Goal: Connect with others: Connect with others

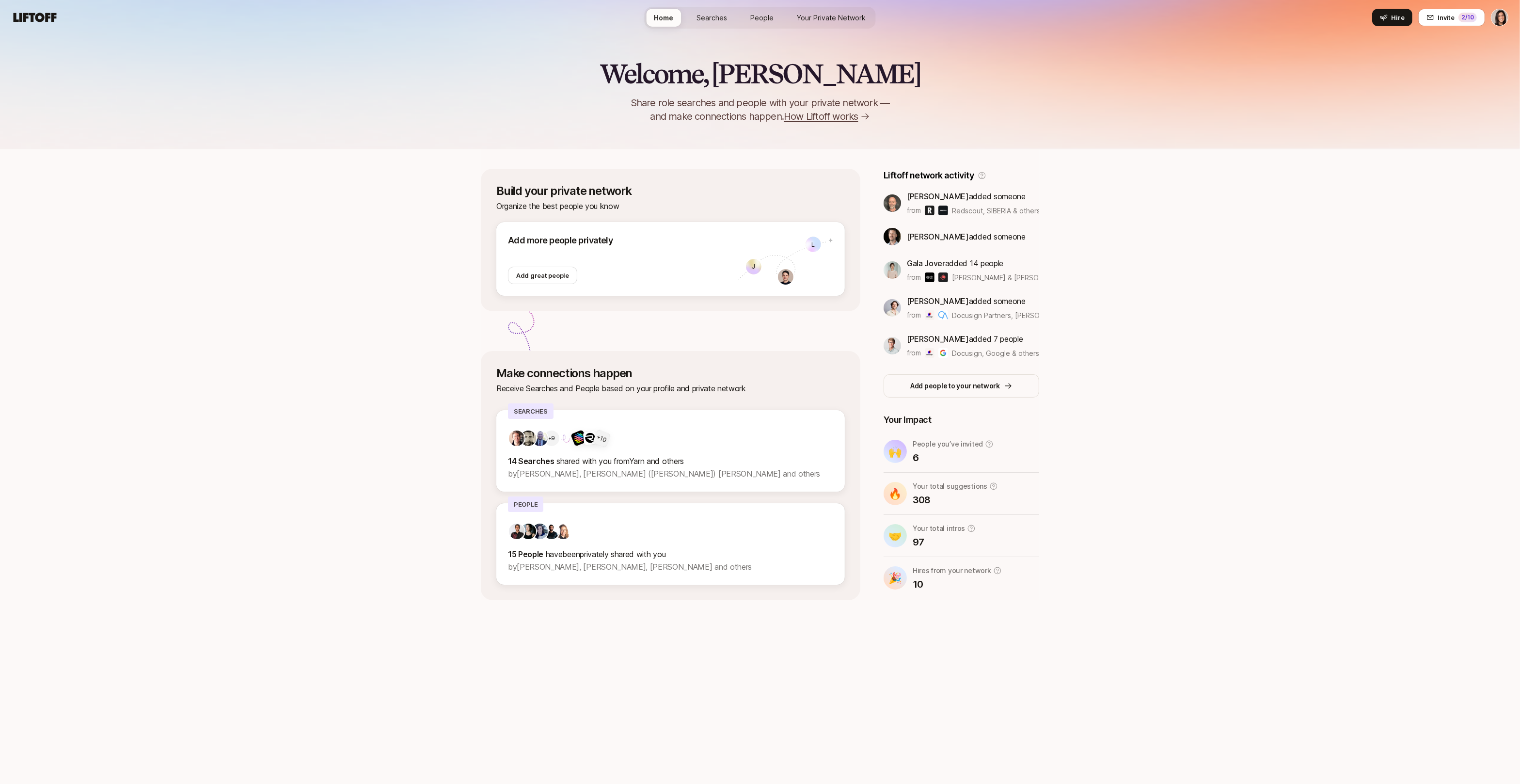
click at [767, 16] on span "People" at bounding box center [762, 17] width 23 height 10
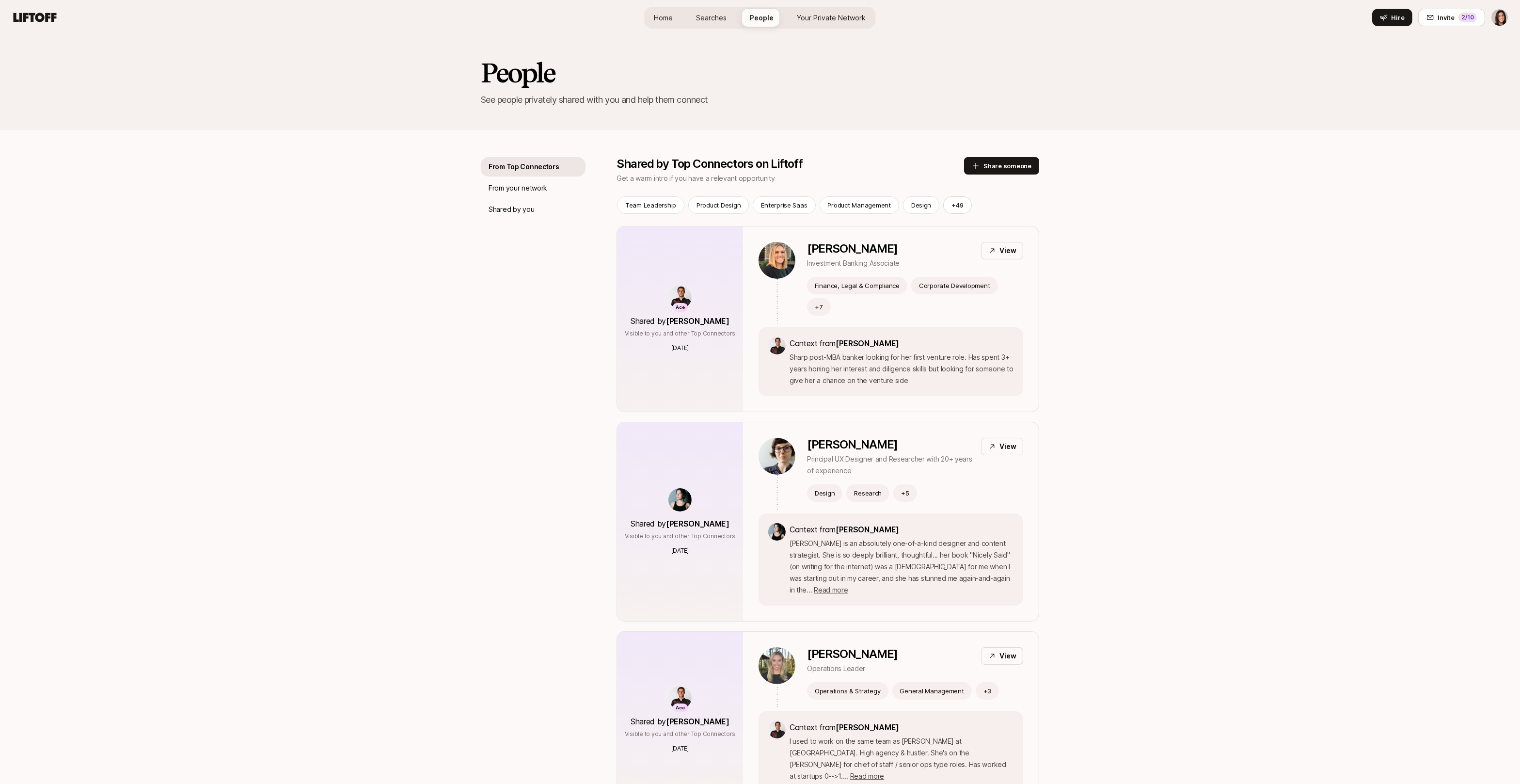
click at [811, 17] on span "Your Private Network" at bounding box center [832, 17] width 68 height 10
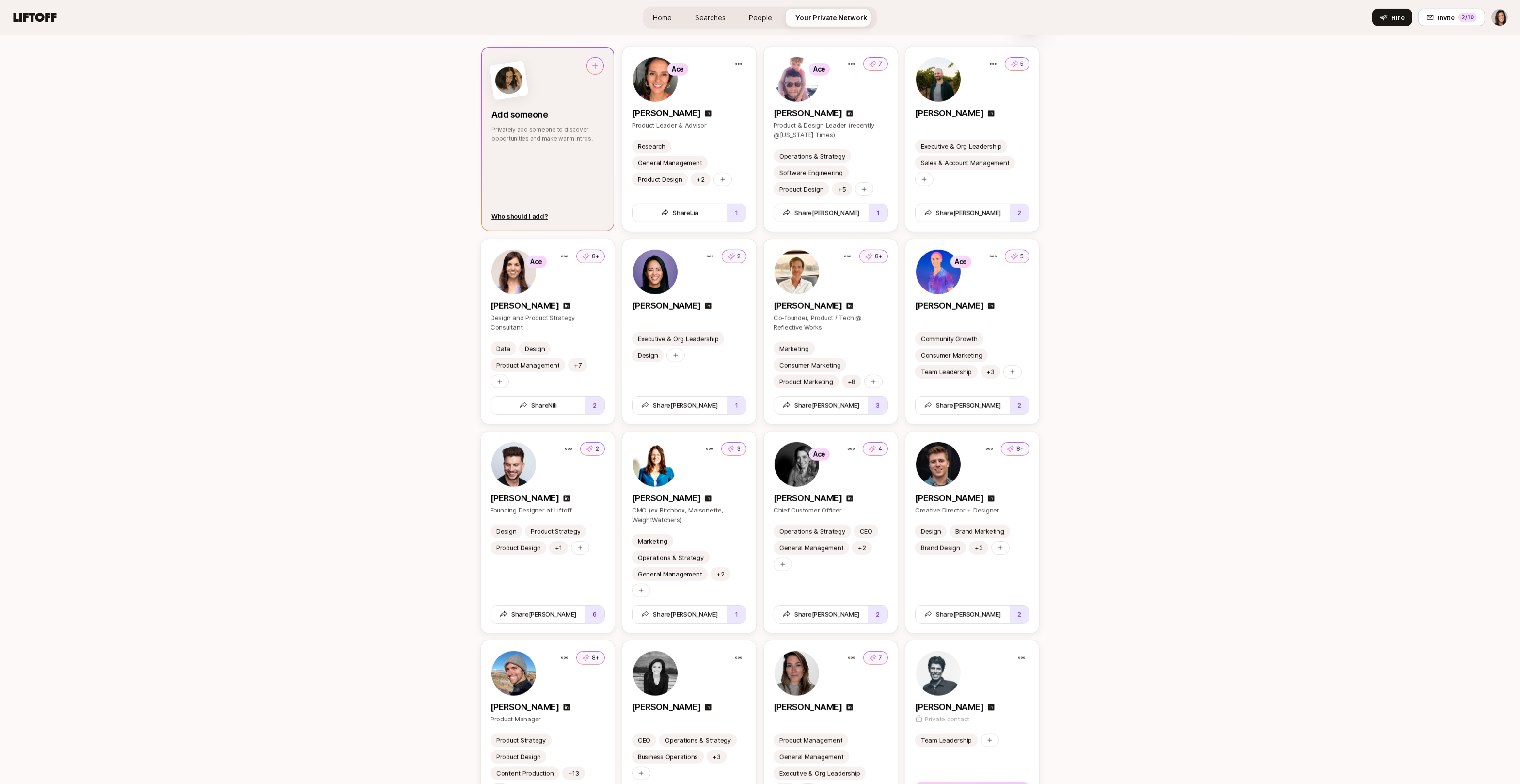
scroll to position [1293, 0]
click at [518, 217] on div "Who should I add?" at bounding box center [520, 216] width 57 height 10
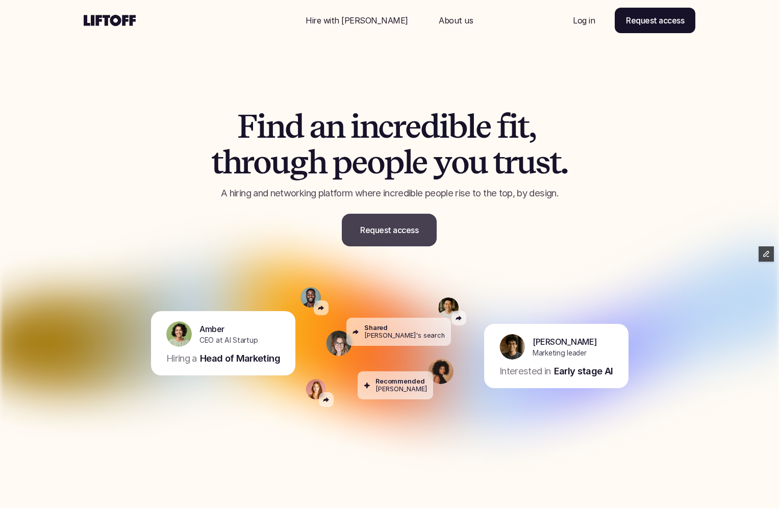
click at [398, 241] on link "Request access" at bounding box center [389, 230] width 95 height 33
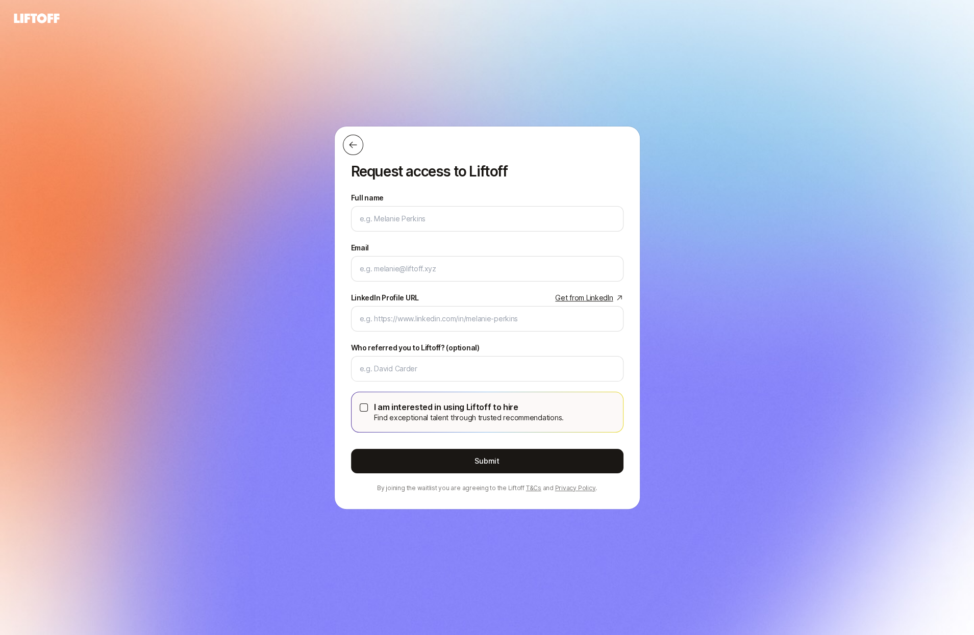
click at [348, 149] on icon at bounding box center [353, 145] width 10 height 10
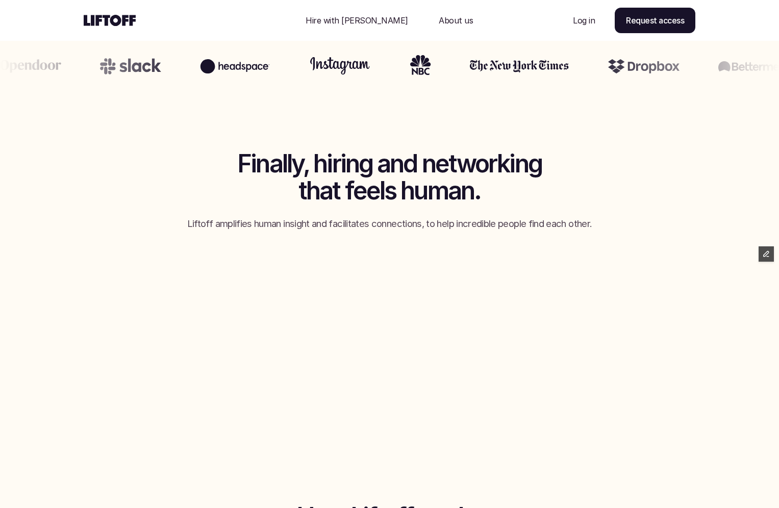
scroll to position [742, 0]
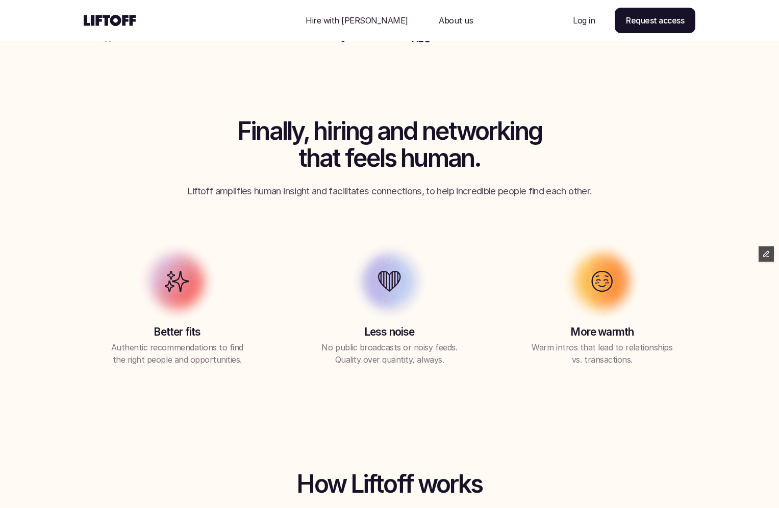
drag, startPoint x: 192, startPoint y: 193, endPoint x: 409, endPoint y: 193, distance: 216.3
click at [409, 193] on p "Liftoff amplifies human insight and facilitates connections, to help incredible…" at bounding box center [389, 191] width 459 height 13
click at [434, 198] on div "Finally, hiring and networking that feels human. Liftoff amplifies human insigh…" at bounding box center [390, 242] width 612 height 248
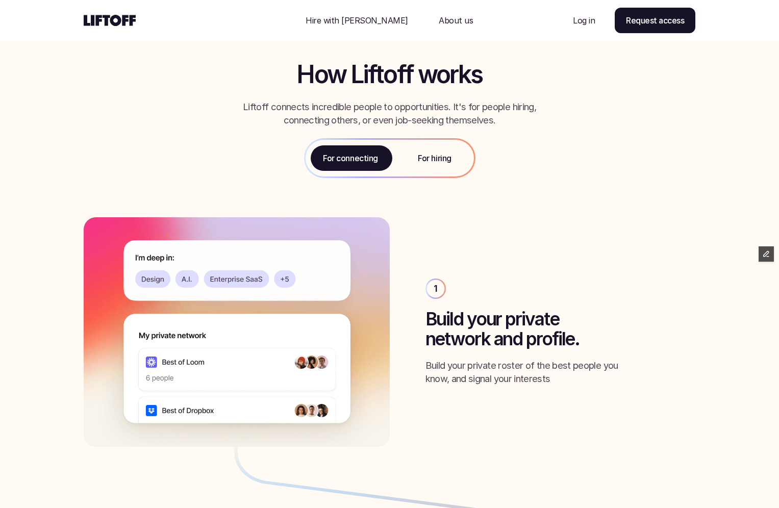
scroll to position [1127, 0]
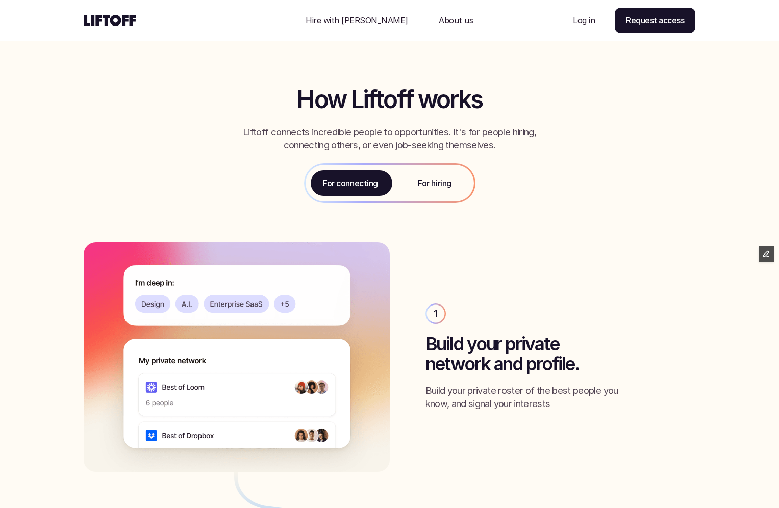
click at [375, 25] on p "Hire with Liftoff" at bounding box center [357, 20] width 103 height 12
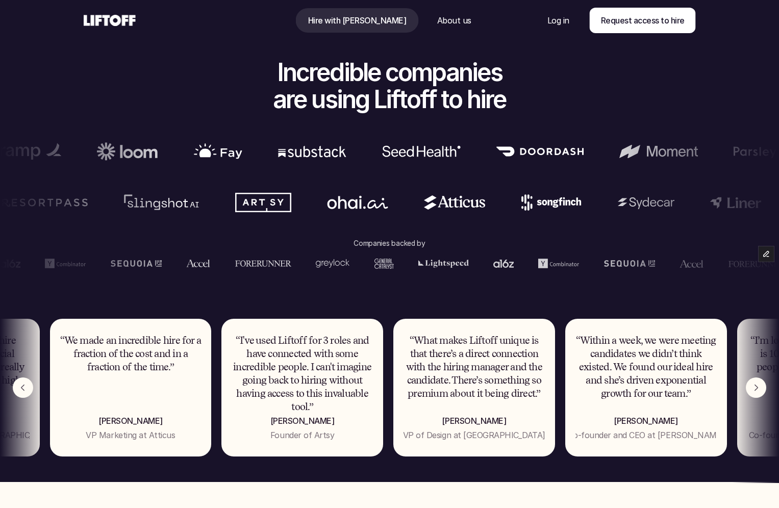
scroll to position [475, 0]
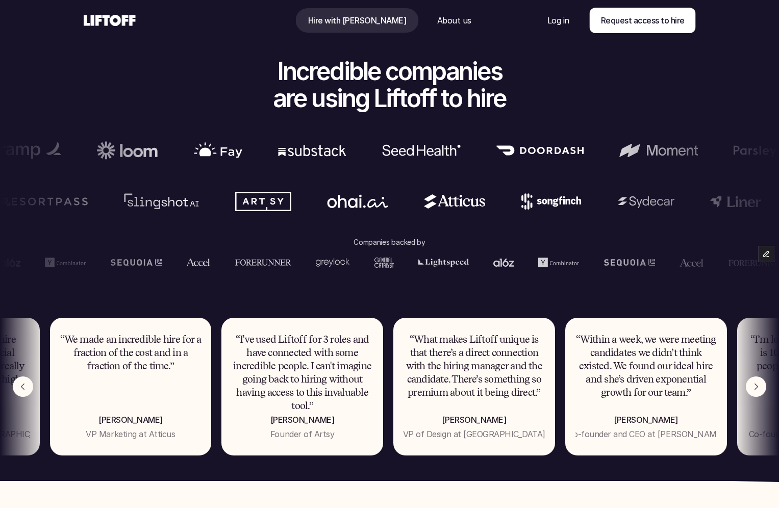
click at [754, 385] on img "Next" at bounding box center [756, 386] width 20 height 20
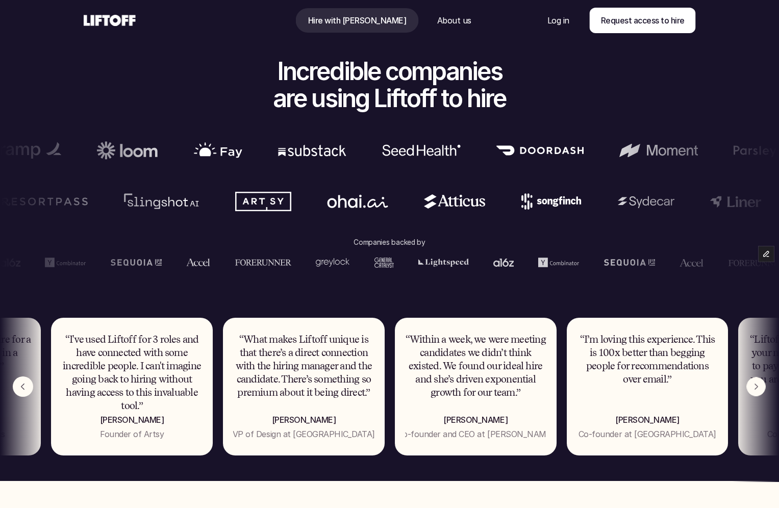
click at [754, 385] on img "Next" at bounding box center [755, 386] width 19 height 19
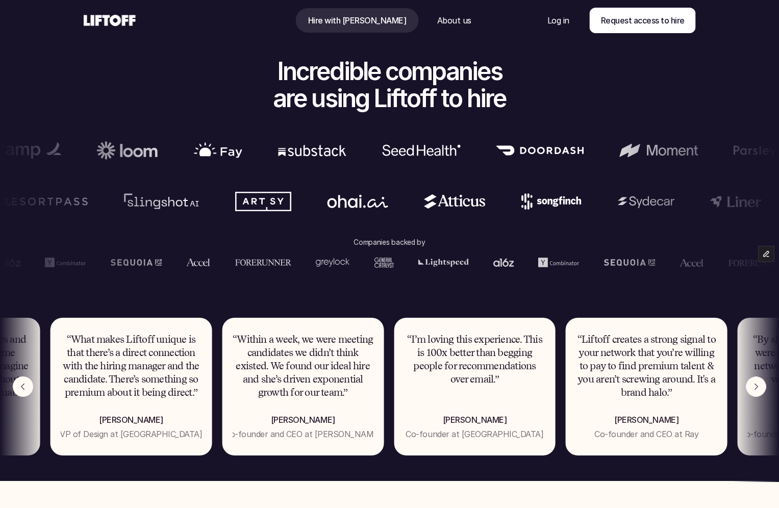
click at [754, 385] on img "Next" at bounding box center [756, 387] width 20 height 20
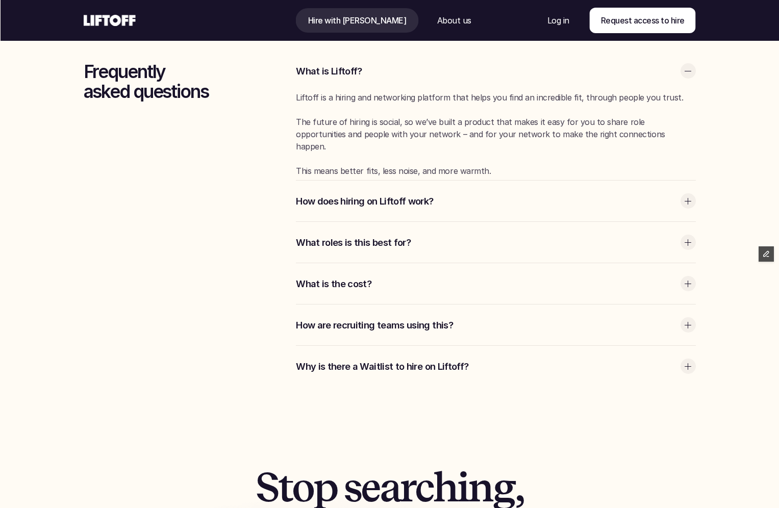
scroll to position [3135, 0]
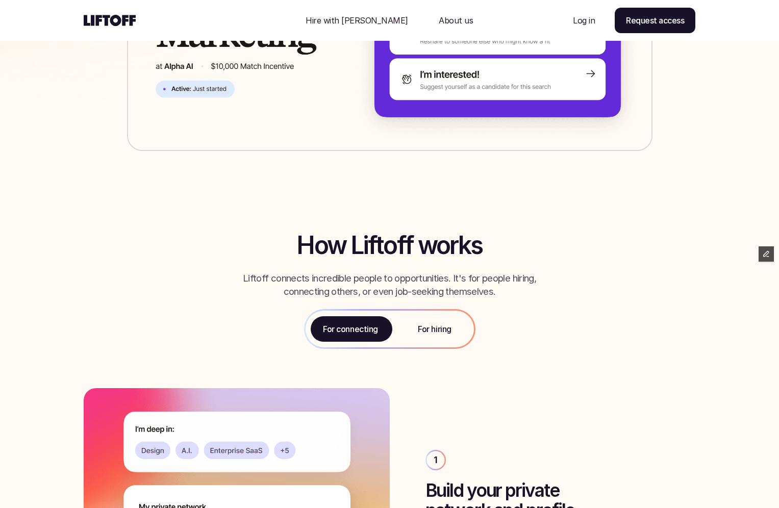
scroll to position [364, 0]
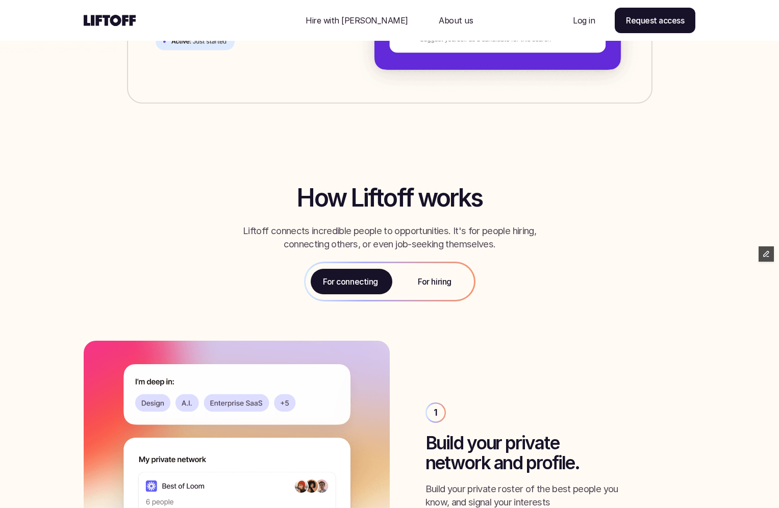
drag, startPoint x: 499, startPoint y: 241, endPoint x: 463, endPoint y: 234, distance: 37.3
click at [463, 234] on p "Liftoff connects incredible people to opportunities. It's for people hiring, co…" at bounding box center [388, 237] width 327 height 27
click at [473, 237] on p "Liftoff connects incredible people to opportunities. It's for people hiring, co…" at bounding box center [388, 237] width 327 height 27
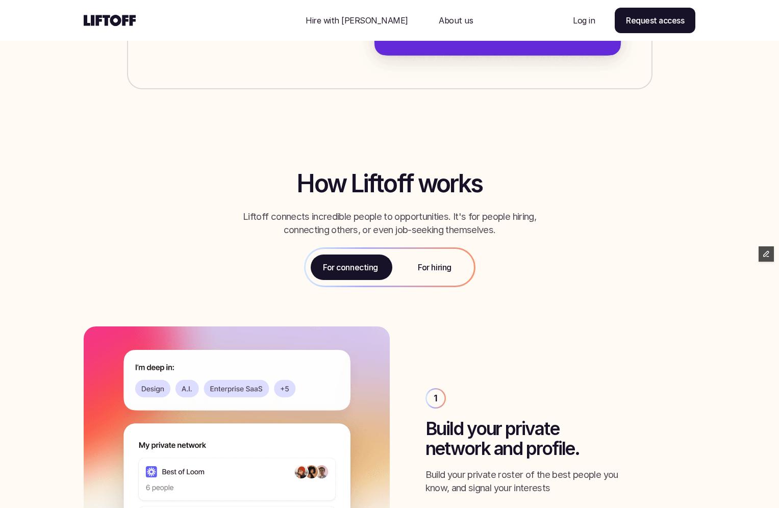
scroll to position [0, 0]
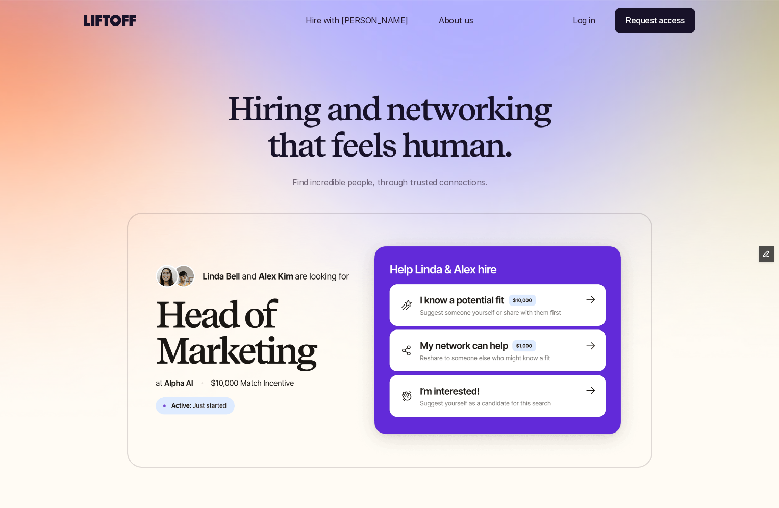
click at [441, 16] on p "About us" at bounding box center [456, 20] width 34 height 12
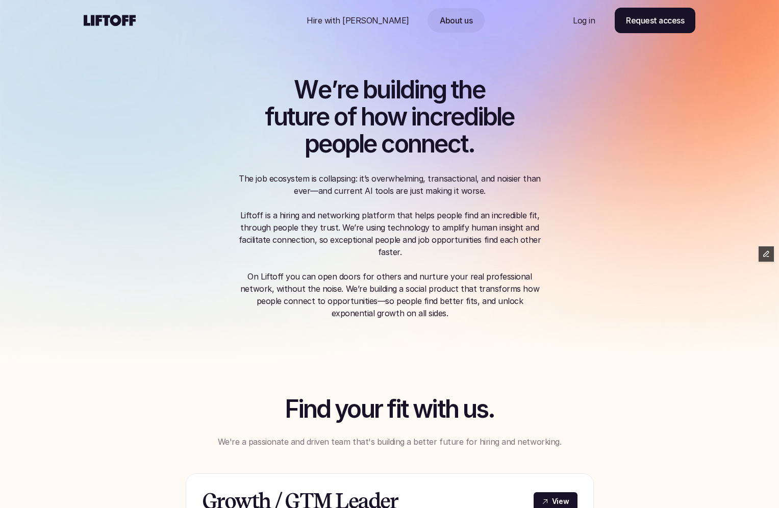
click at [118, 17] on use at bounding box center [110, 20] width 52 height 11
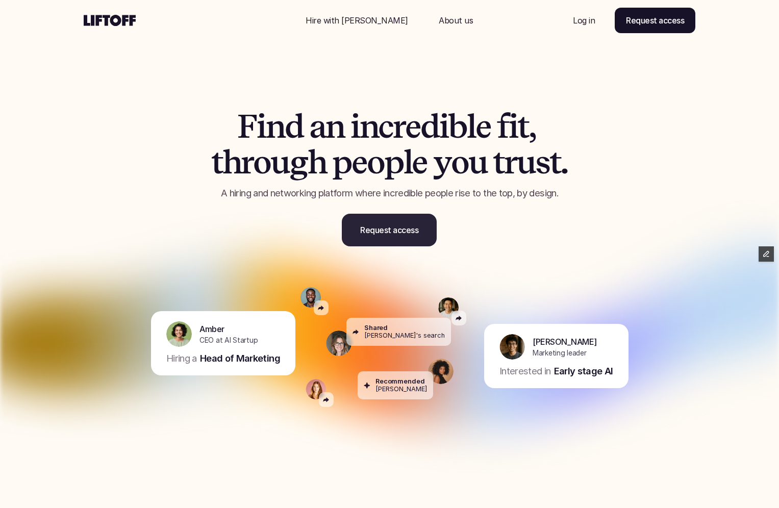
click at [380, 231] on p "Request access" at bounding box center [389, 230] width 58 height 12
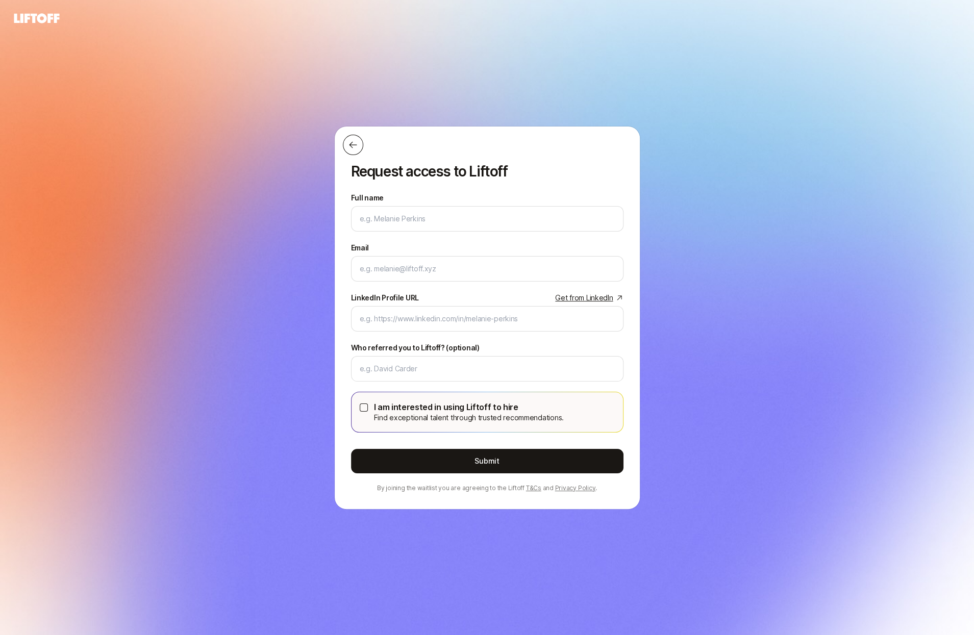
click at [353, 147] on icon at bounding box center [353, 145] width 10 height 10
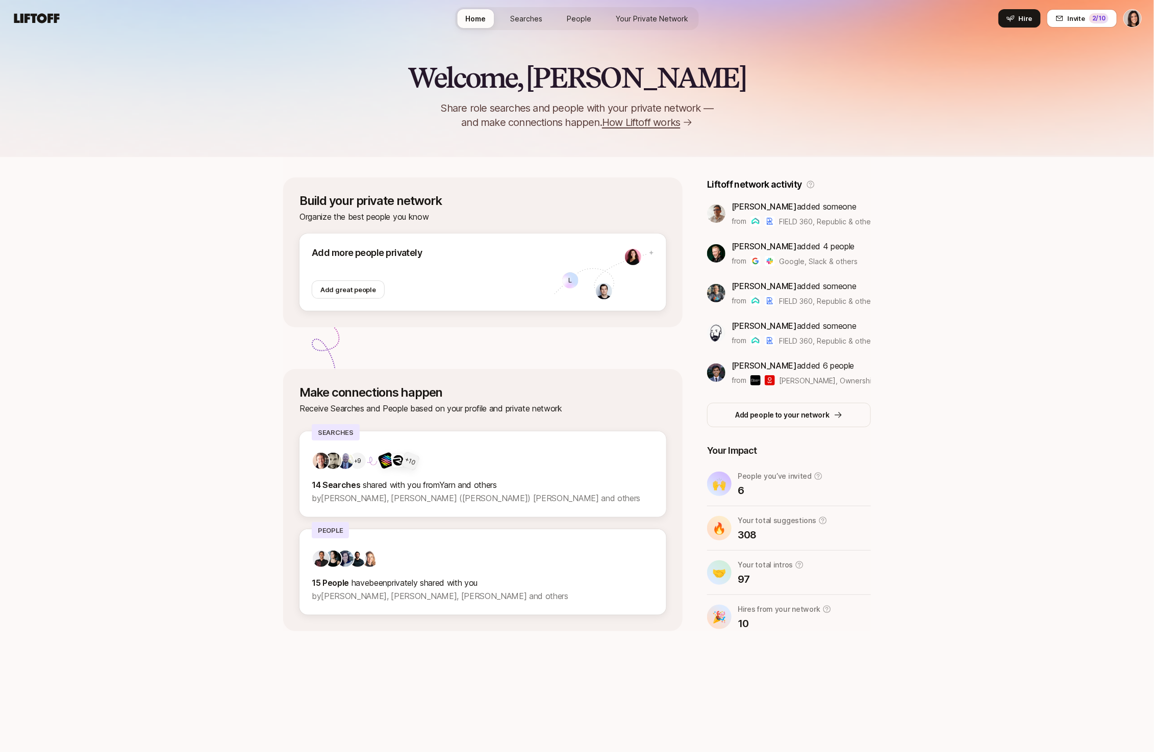
click at [540, 19] on span "Searches" at bounding box center [527, 18] width 32 height 11
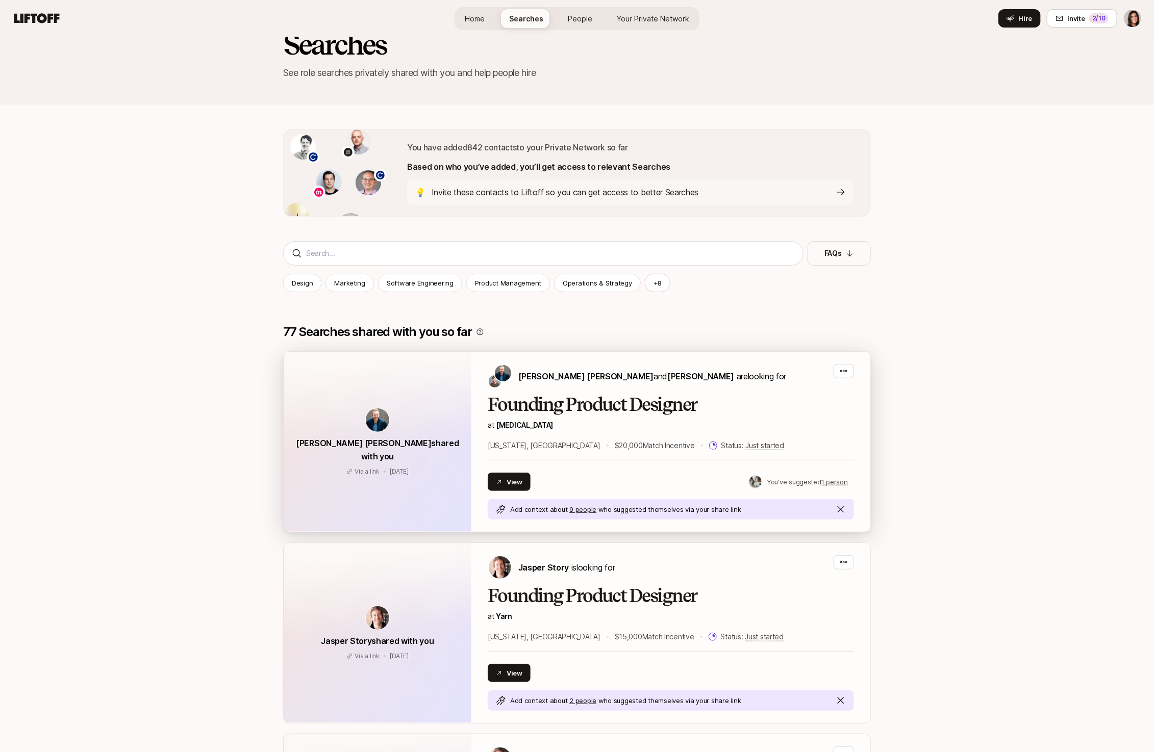
scroll to position [39, 0]
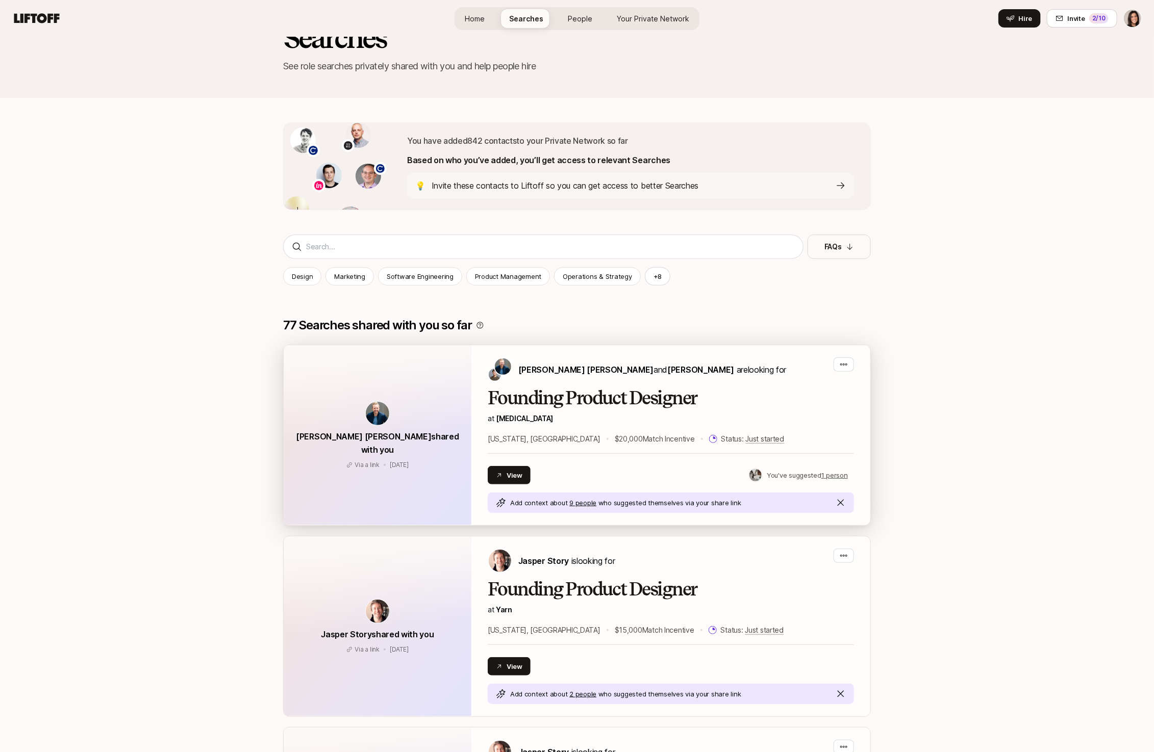
click at [729, 396] on h2 "Founding Product Designer" at bounding box center [671, 398] width 366 height 20
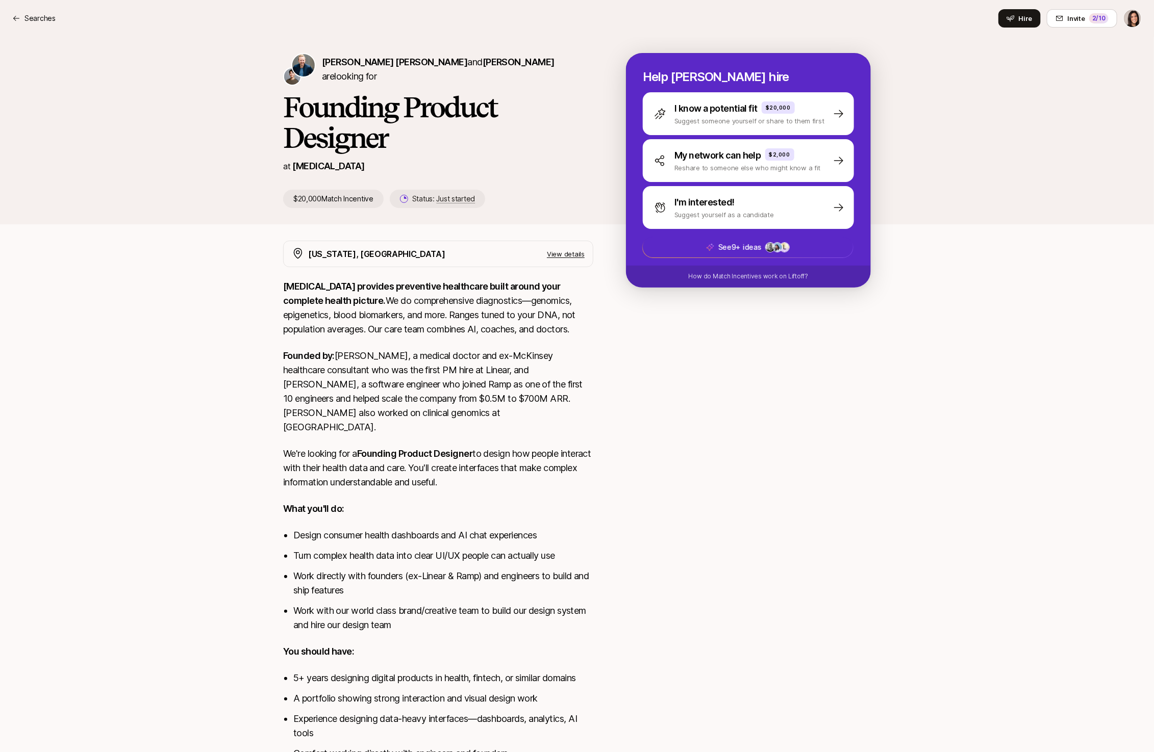
click at [185, 114] on div "[PERSON_NAME] [PERSON_NAME] and [PERSON_NAME] are looking for Founding Product …" at bounding box center [577, 131] width 1154 height 188
click at [736, 122] on p "Suggest someone yourself or share to them first" at bounding box center [749, 121] width 150 height 10
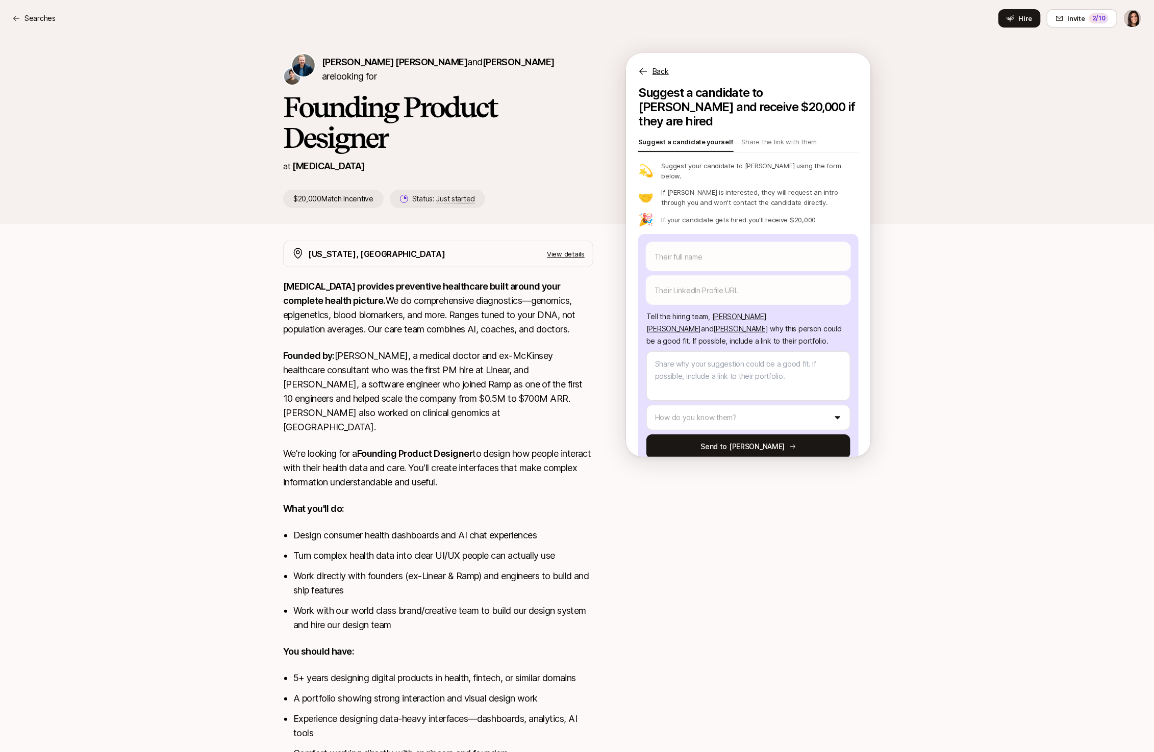
click at [658, 76] on p "Back" at bounding box center [660, 71] width 16 height 12
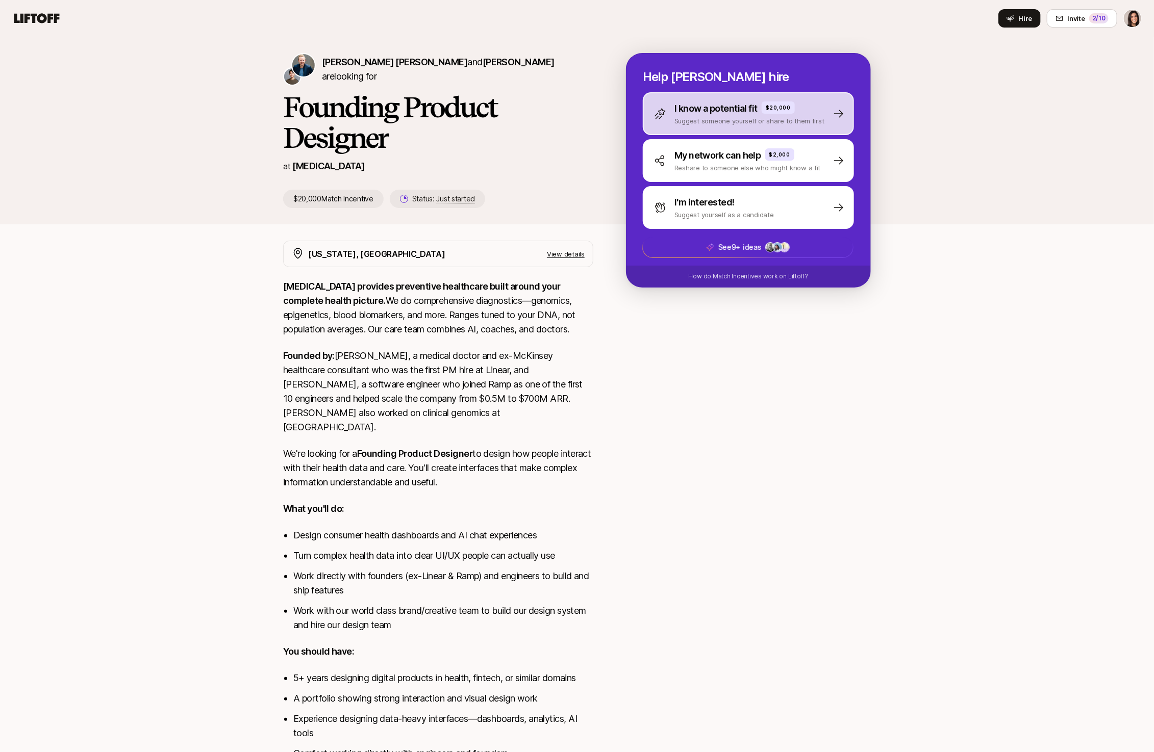
click at [723, 118] on p "Suggest someone yourself or share to them first" at bounding box center [749, 121] width 150 height 10
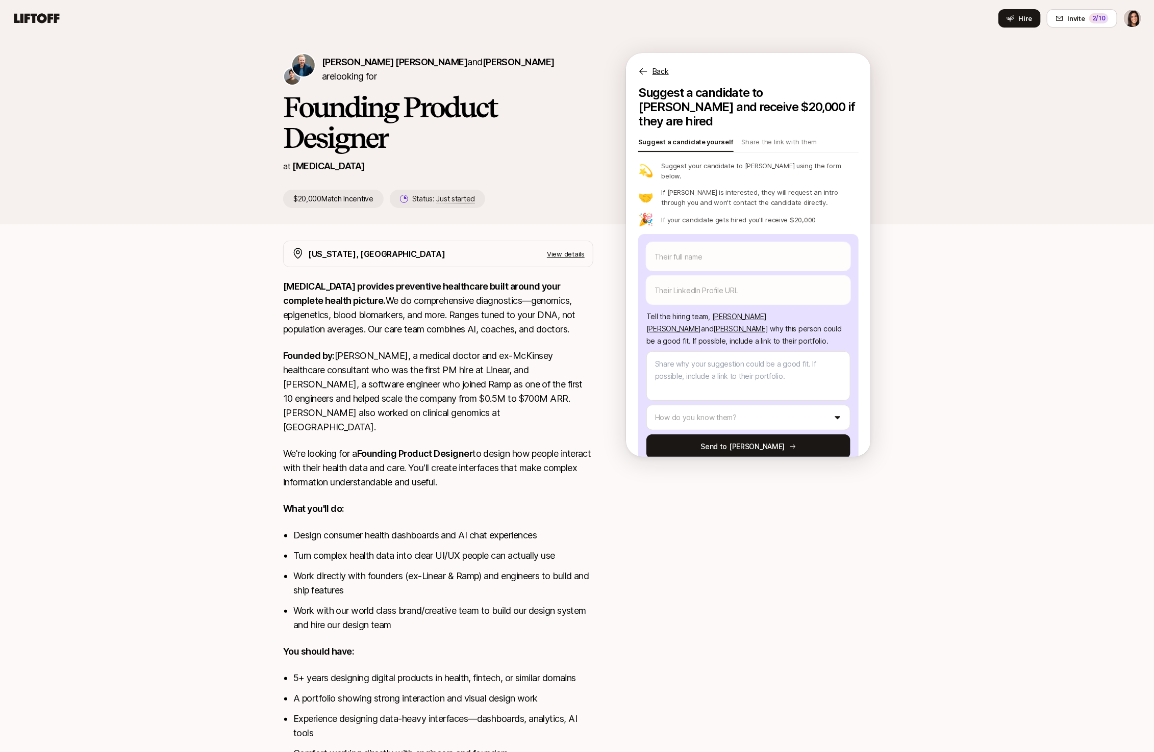
click at [654, 63] on div "Back" at bounding box center [748, 65] width 245 height 24
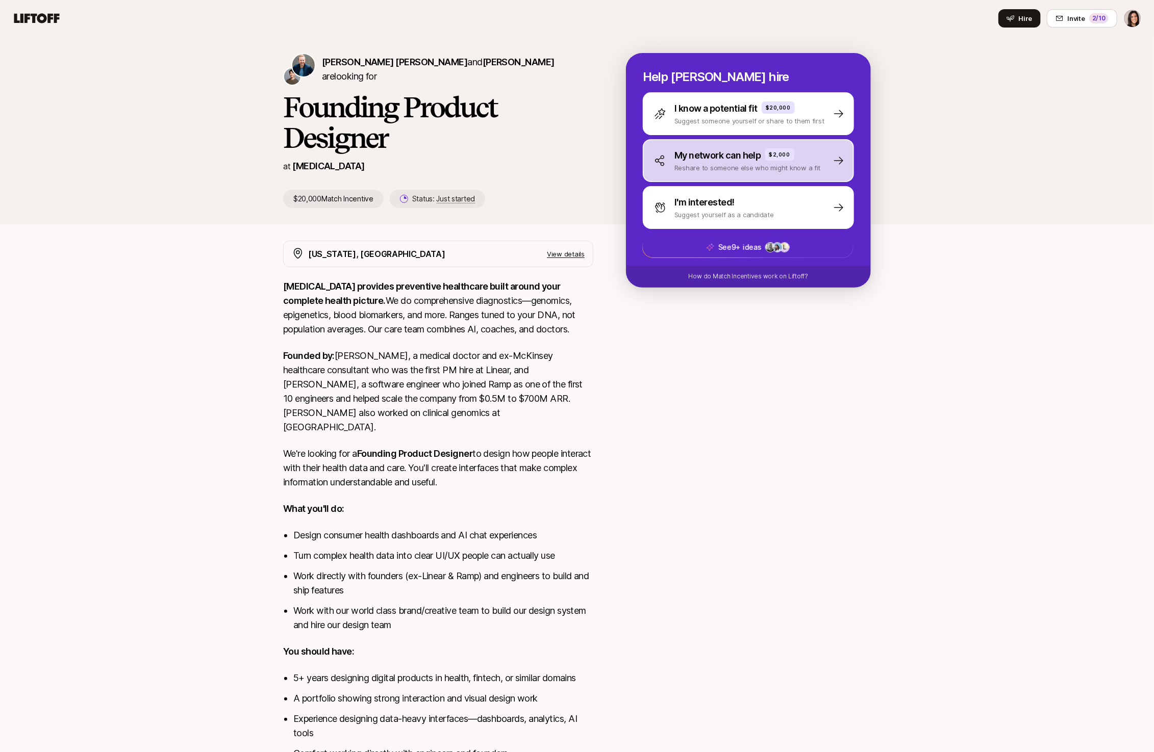
click at [705, 174] on div "My network can help $2,000 Reshare to someone else who might know a fit" at bounding box center [748, 160] width 211 height 43
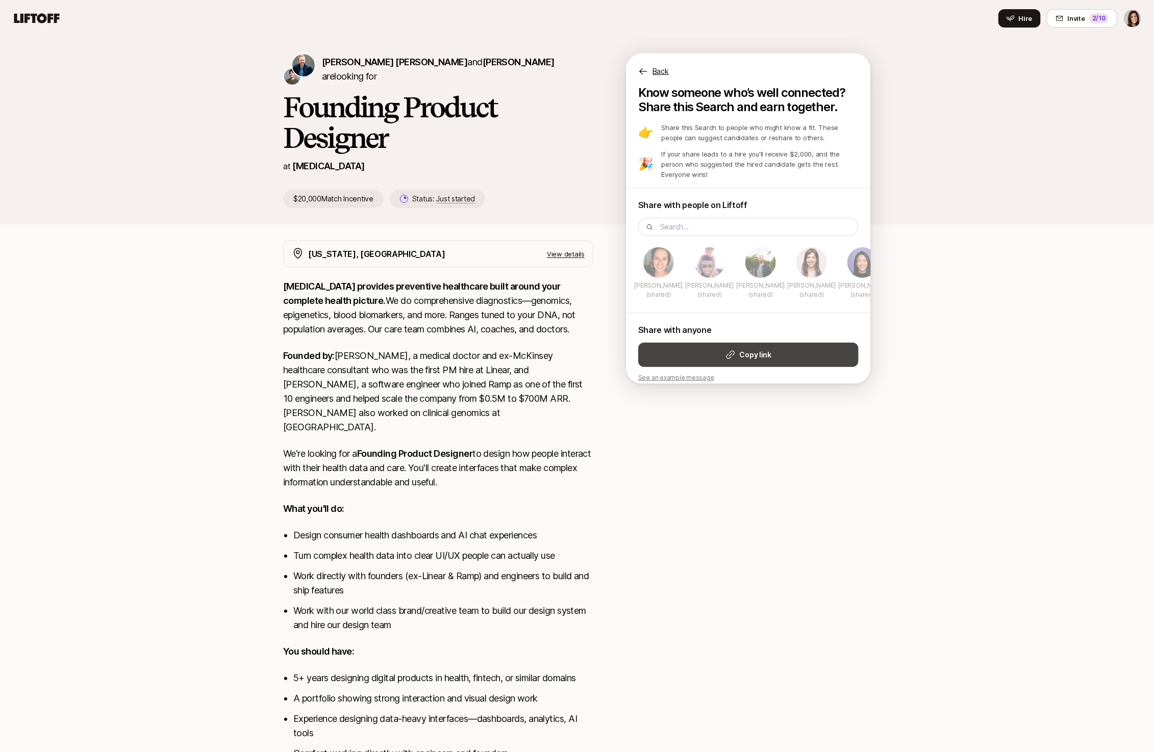
click at [768, 349] on strong "Copy link" at bounding box center [756, 355] width 32 height 12
click at [664, 75] on p "Back" at bounding box center [660, 71] width 16 height 12
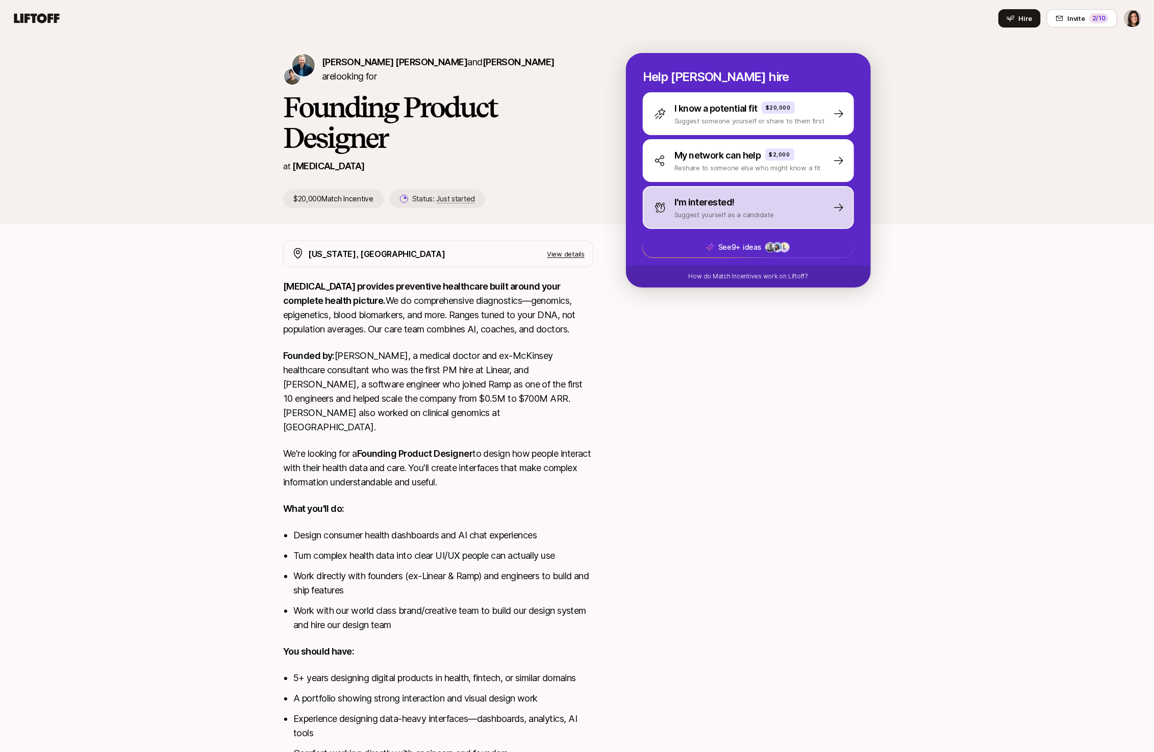
click at [743, 220] on div "I'm interested! Suggest yourself as a candidate" at bounding box center [748, 207] width 211 height 43
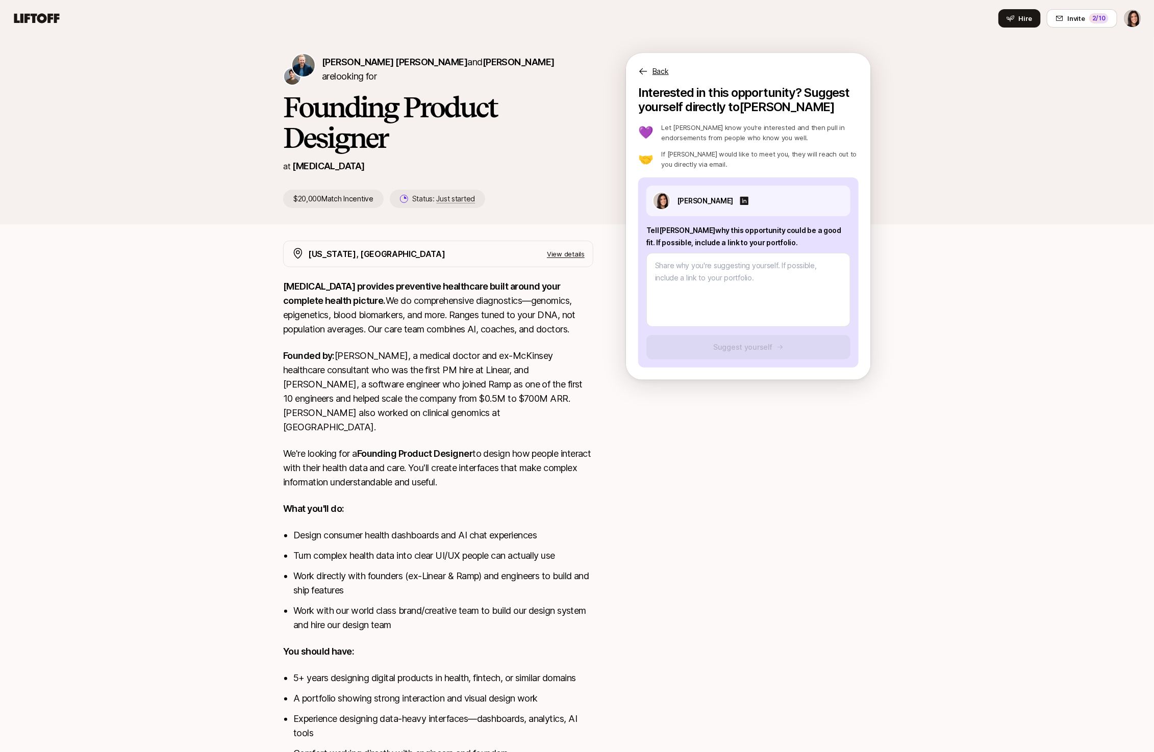
click at [667, 71] on p "Back" at bounding box center [660, 71] width 16 height 12
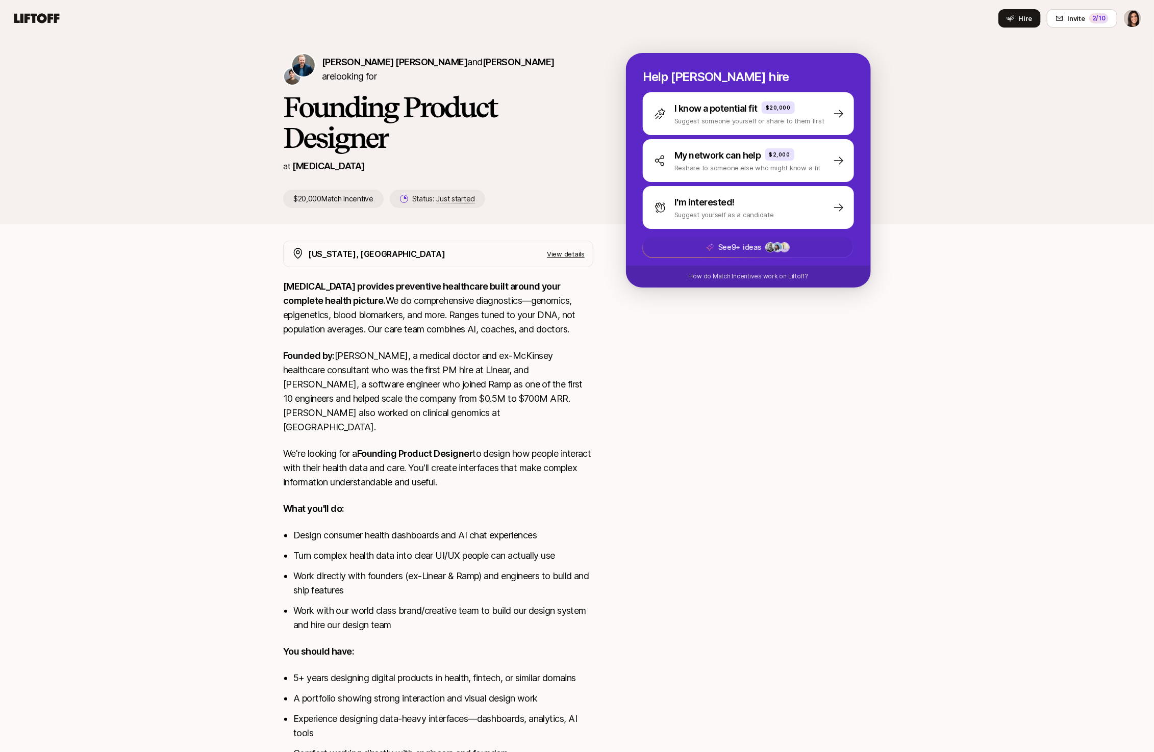
click at [718, 252] on span "See 9+ ideas L +99" at bounding box center [748, 247] width 210 height 20
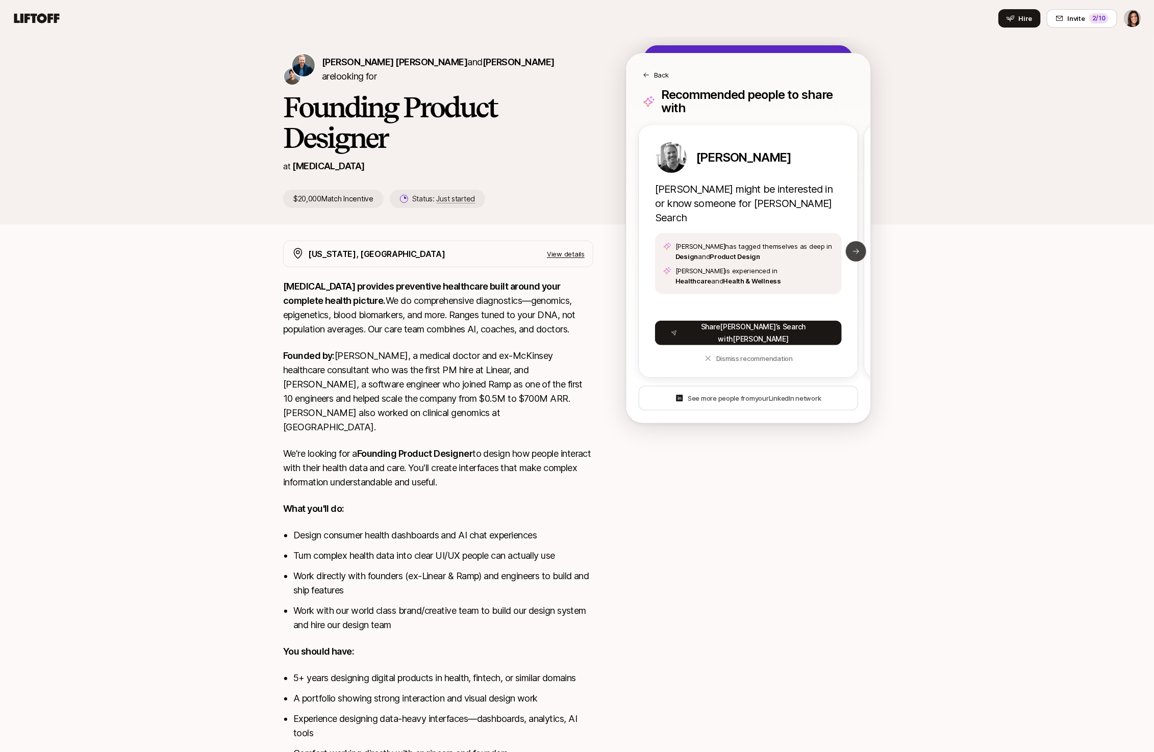
click at [854, 247] on icon at bounding box center [856, 251] width 8 height 8
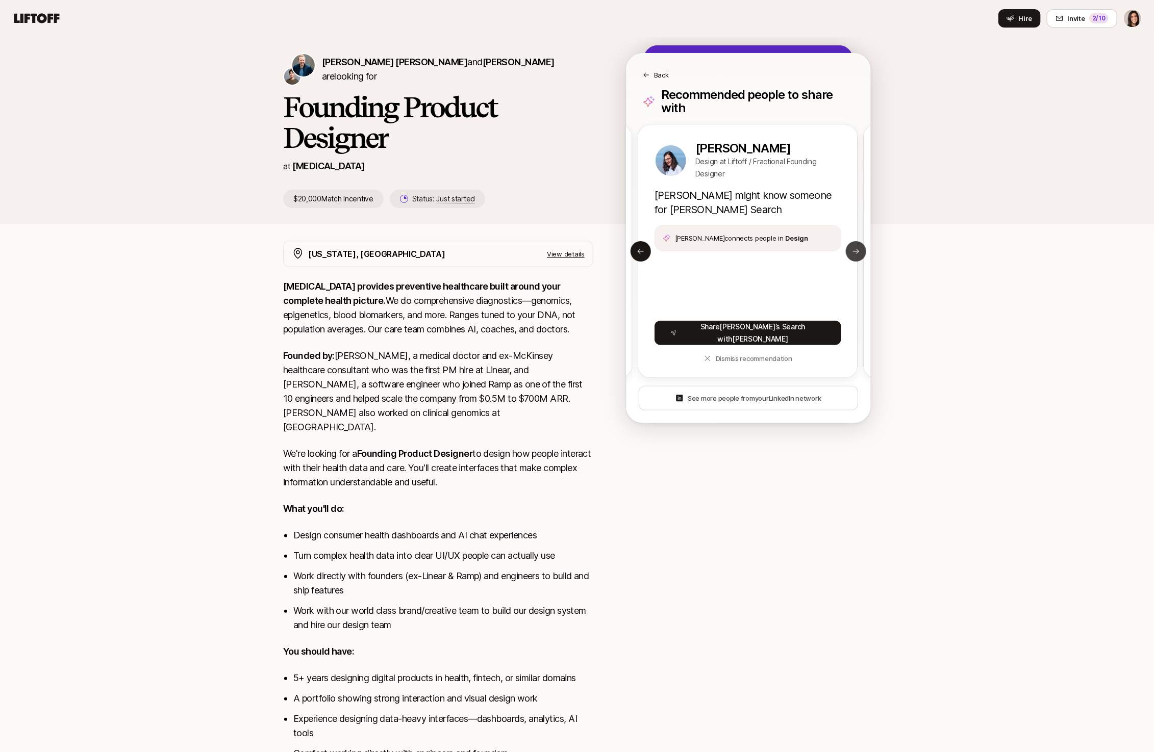
click at [856, 248] on button "Next slide" at bounding box center [856, 251] width 20 height 20
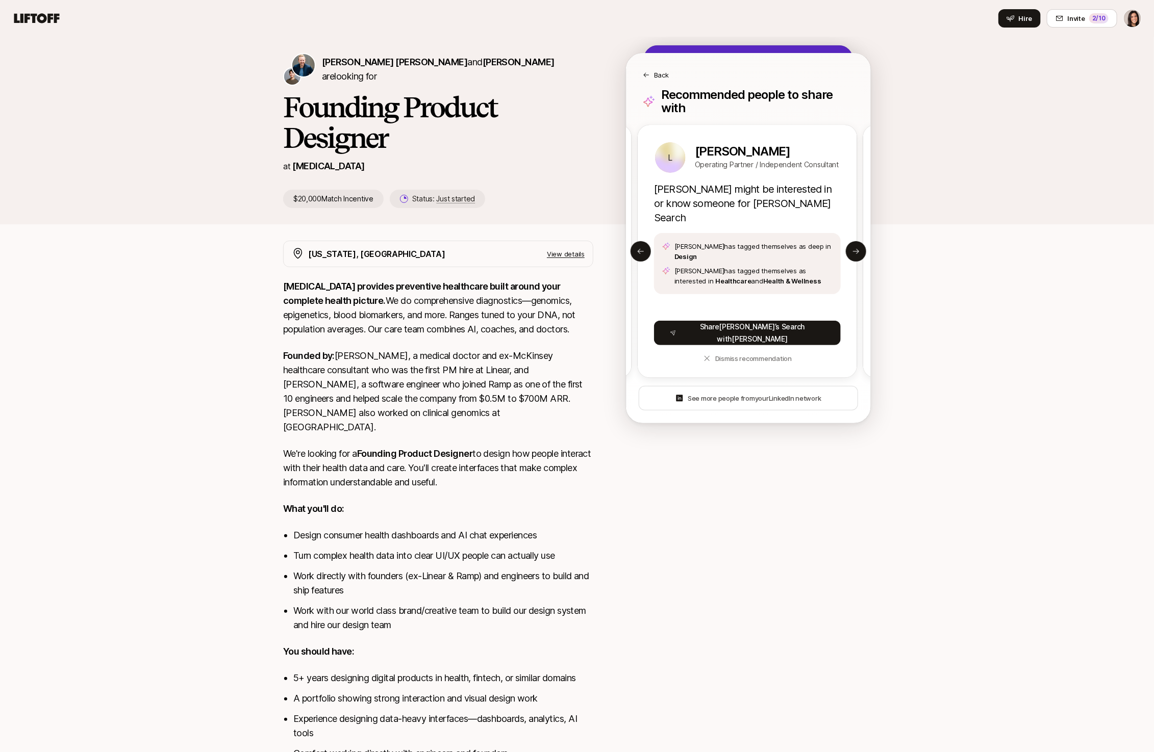
click at [657, 70] on p "Back" at bounding box center [661, 75] width 15 height 10
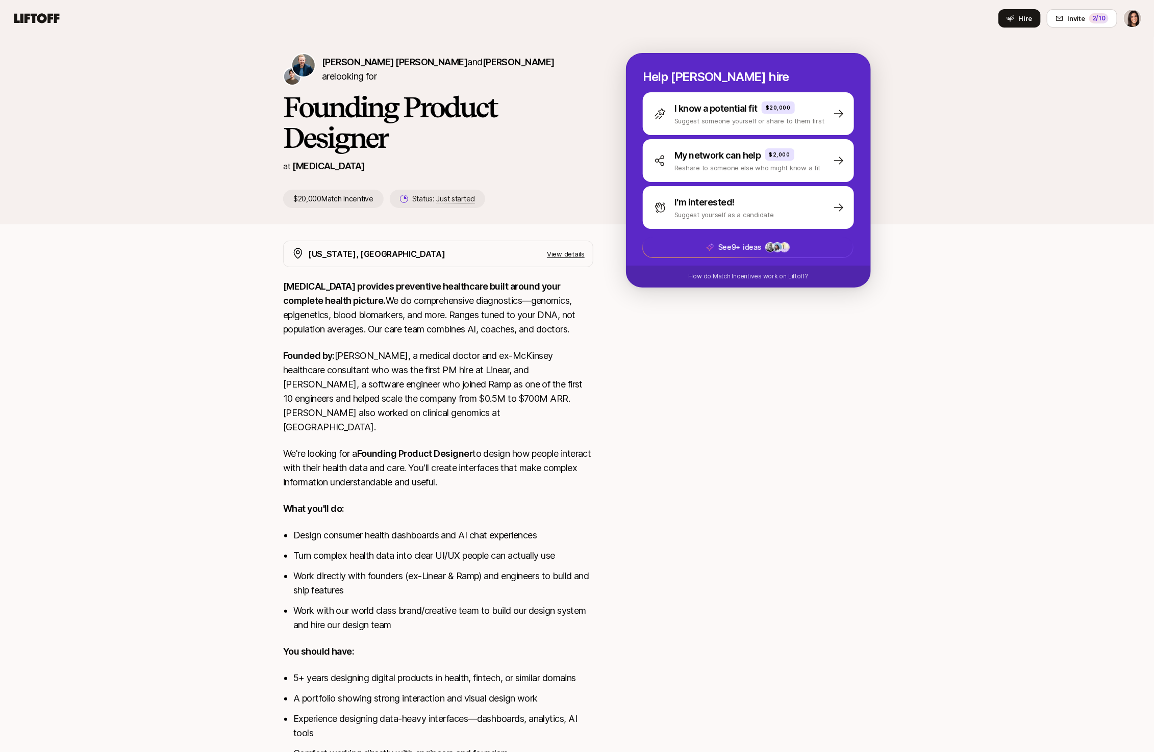
click at [31, 9] on div "Hire Invite 2 /10" at bounding box center [576, 18] width 1129 height 18
click at [32, 23] on icon at bounding box center [36, 18] width 49 height 14
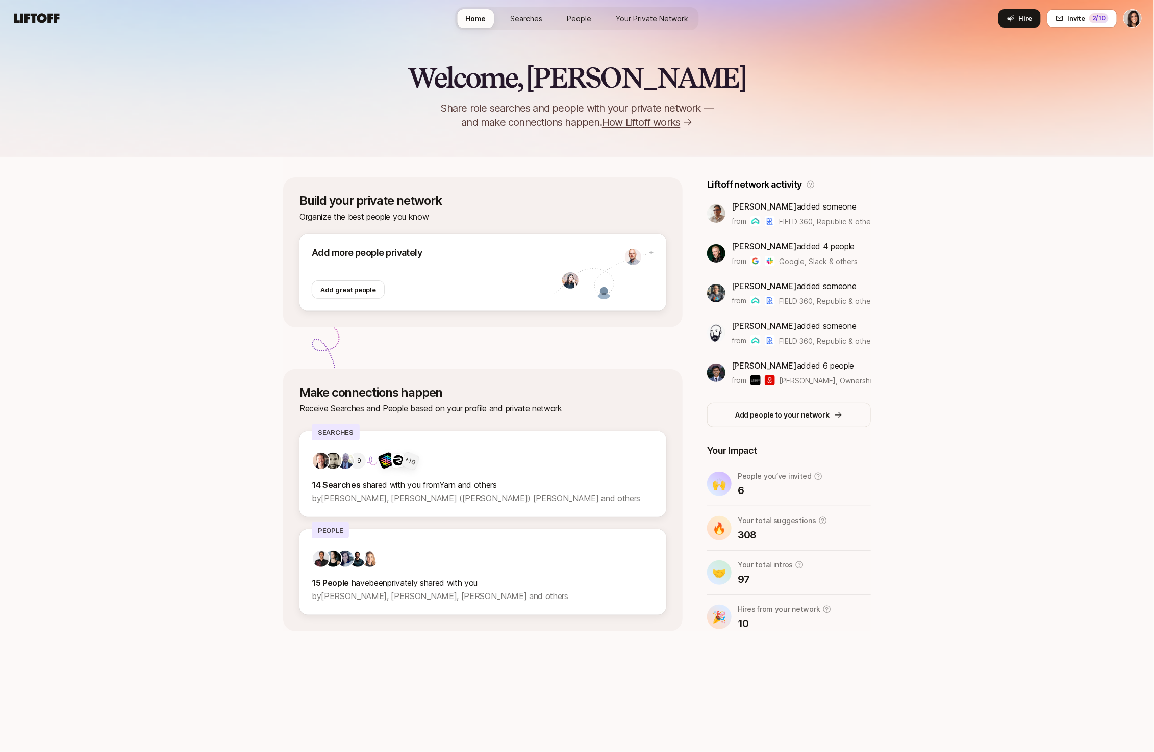
click at [638, 18] on span "Your Private Network" at bounding box center [652, 18] width 72 height 11
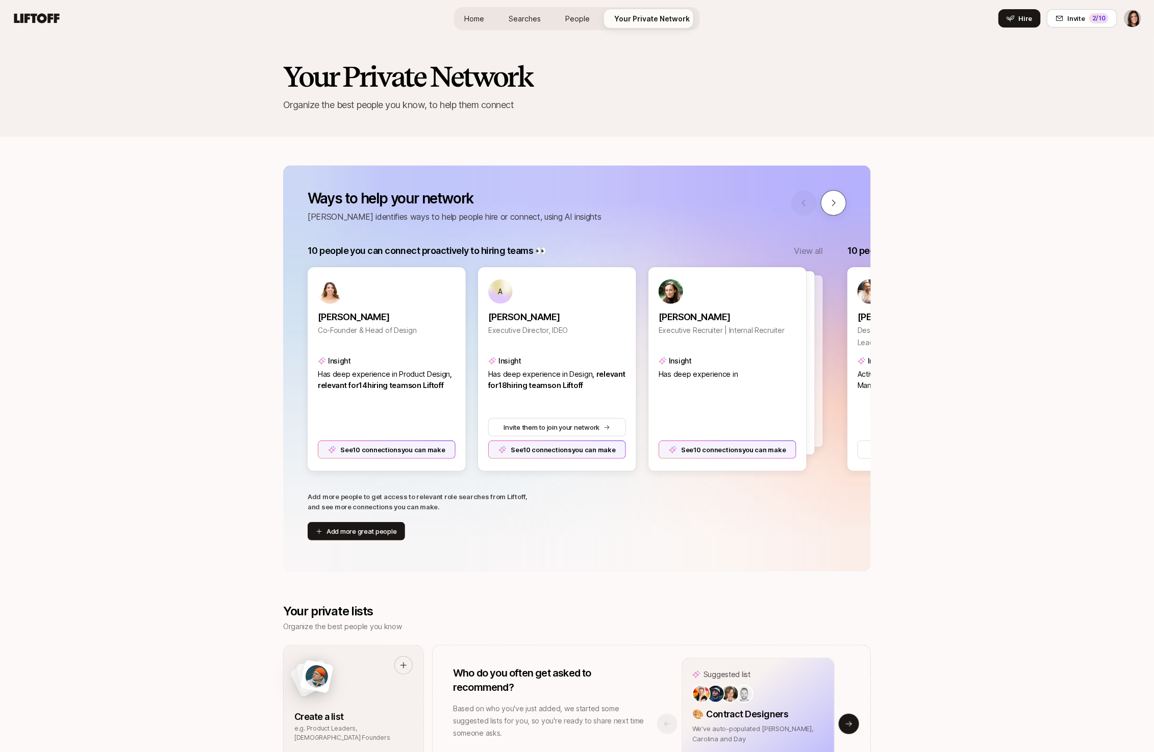
click at [827, 202] on button at bounding box center [834, 203] width 26 height 26
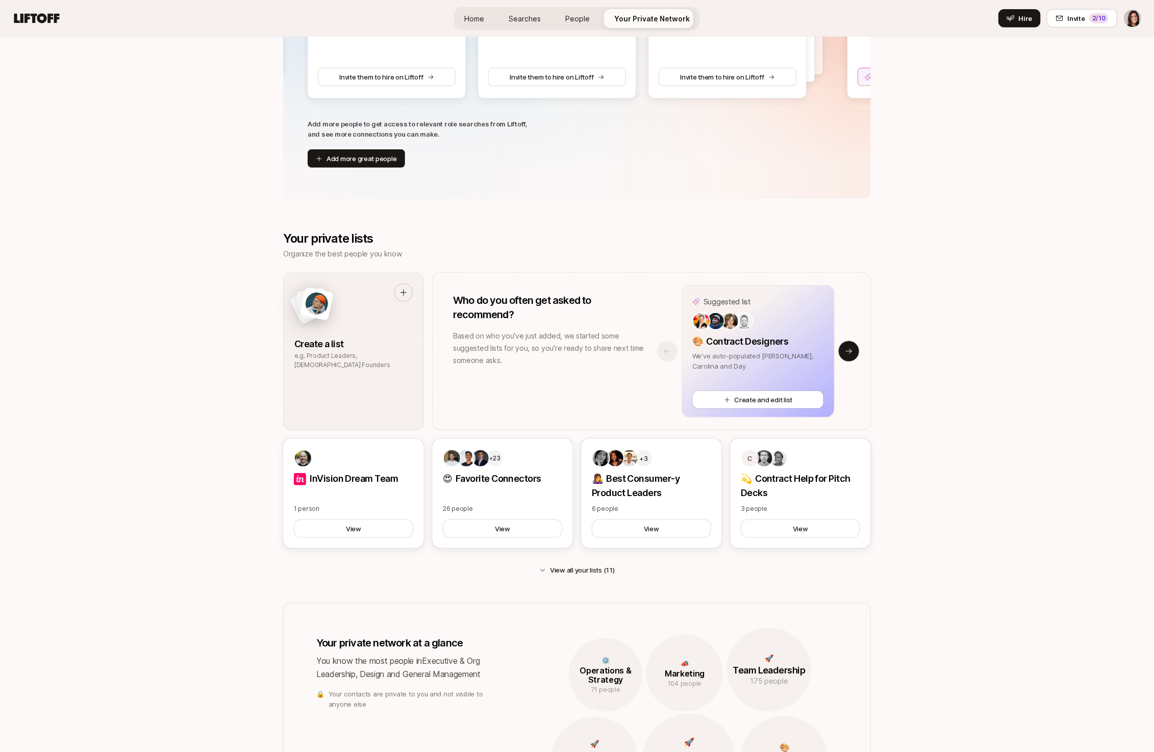
scroll to position [386, 0]
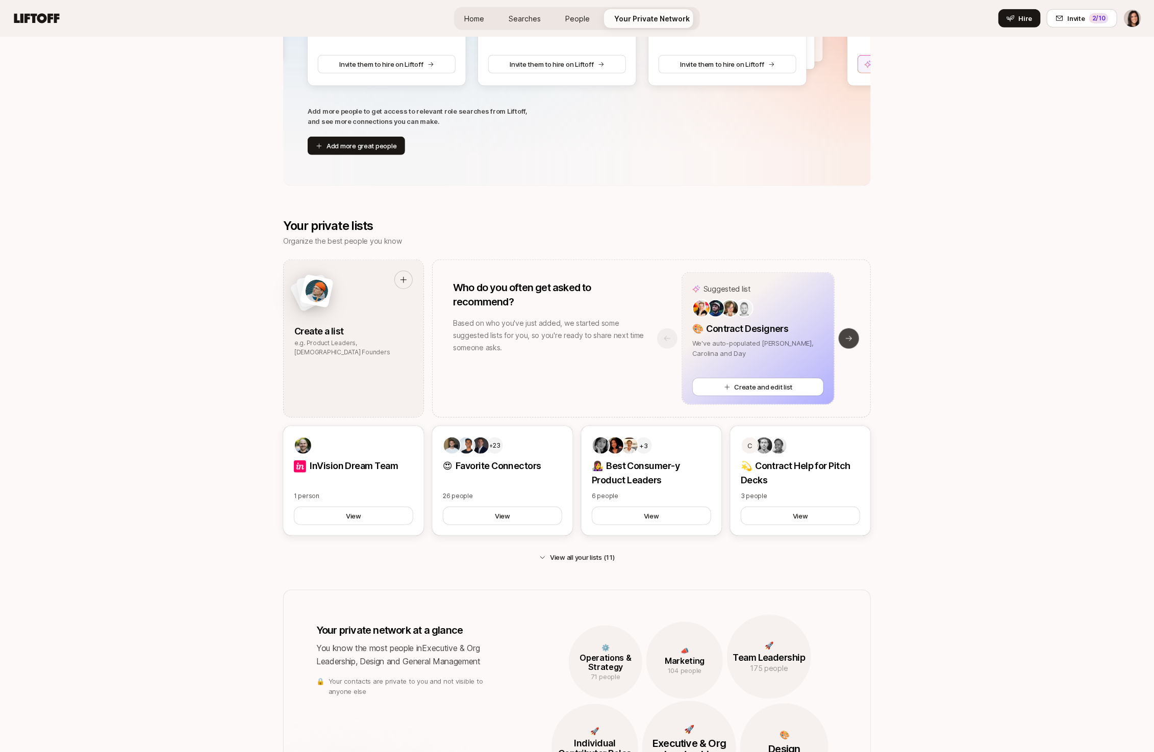
click at [851, 339] on icon at bounding box center [849, 339] width 8 height 8
click at [775, 360] on div "Suggested list J +7 🎨 Design Leaders We've auto-populated [PERSON_NAME], [PERSO…" at bounding box center [758, 339] width 152 height 132
type textarea "x"
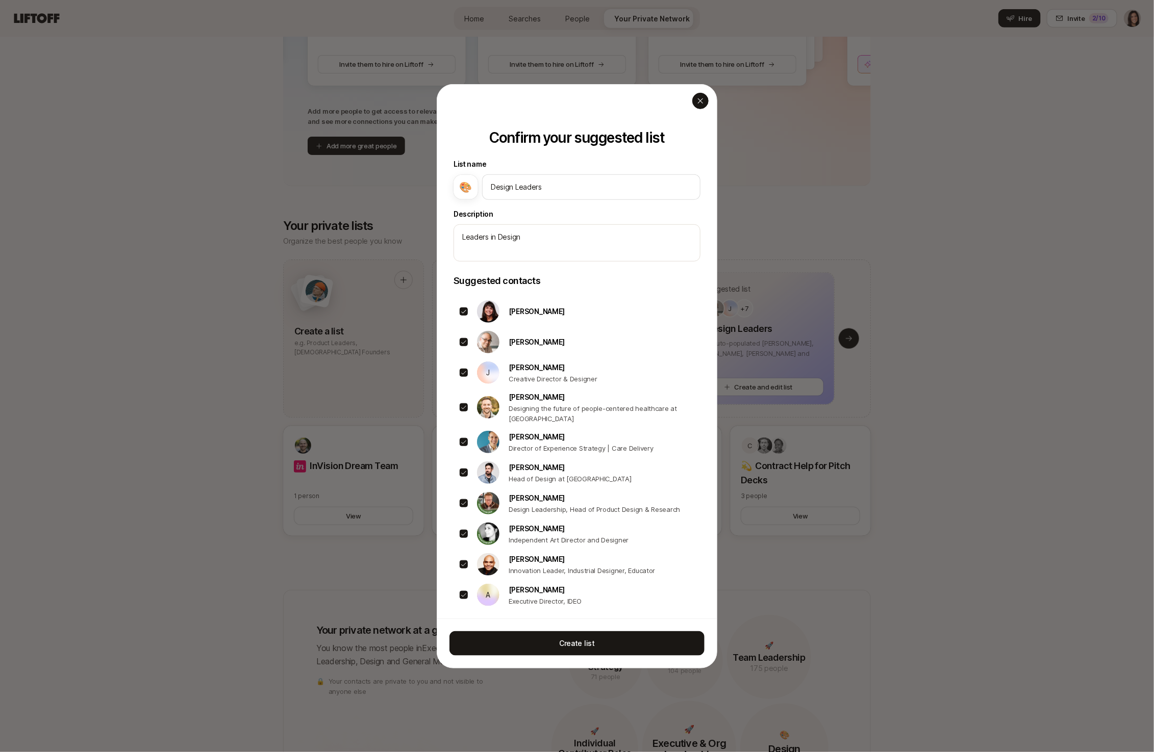
click at [707, 98] on div "button" at bounding box center [700, 100] width 16 height 16
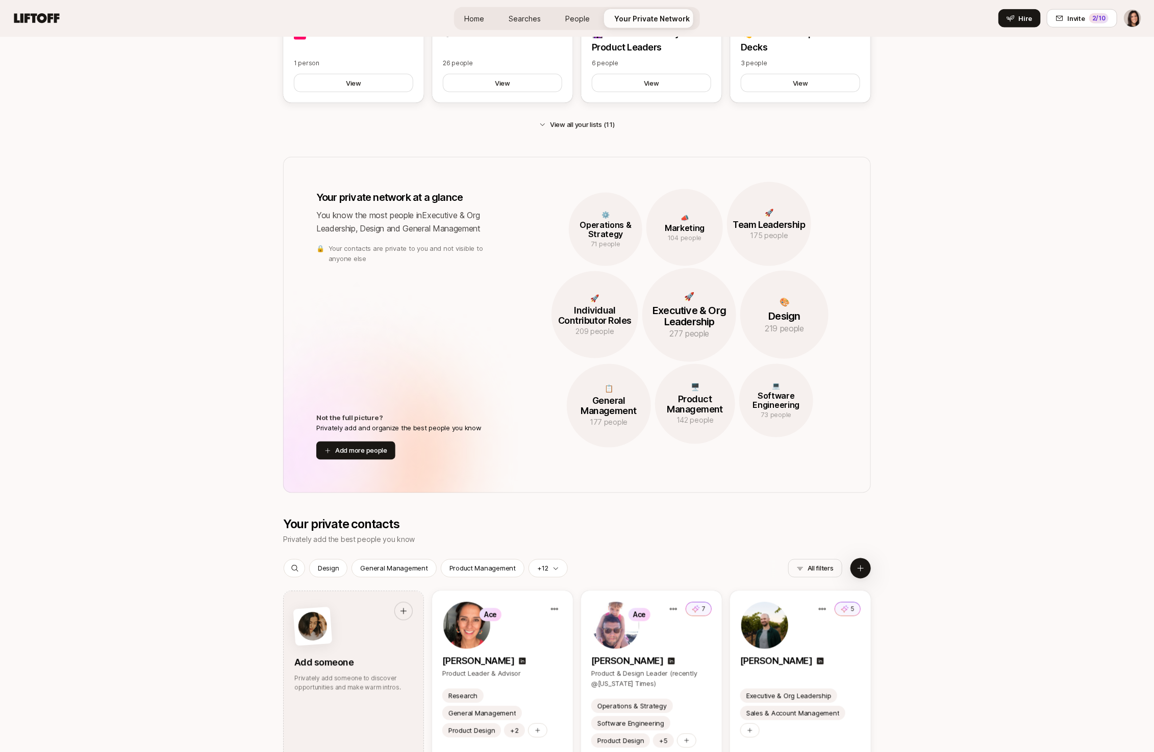
scroll to position [0, 0]
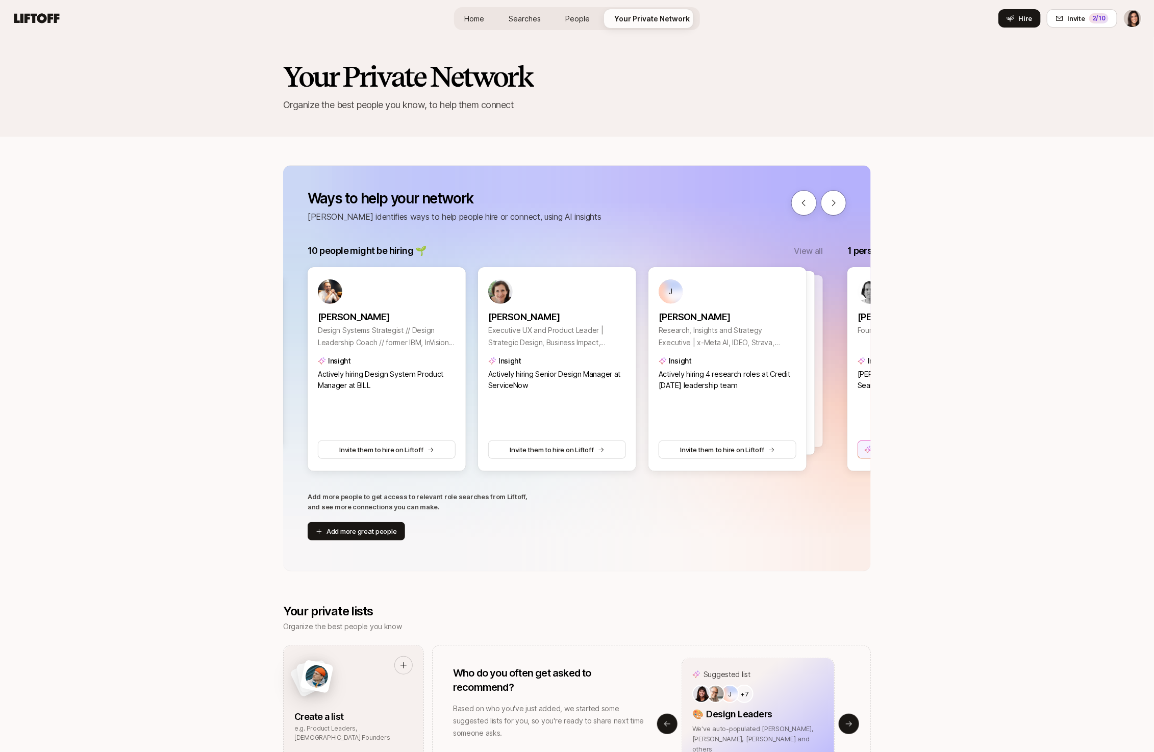
click at [482, 20] on span "Home" at bounding box center [474, 18] width 20 height 11
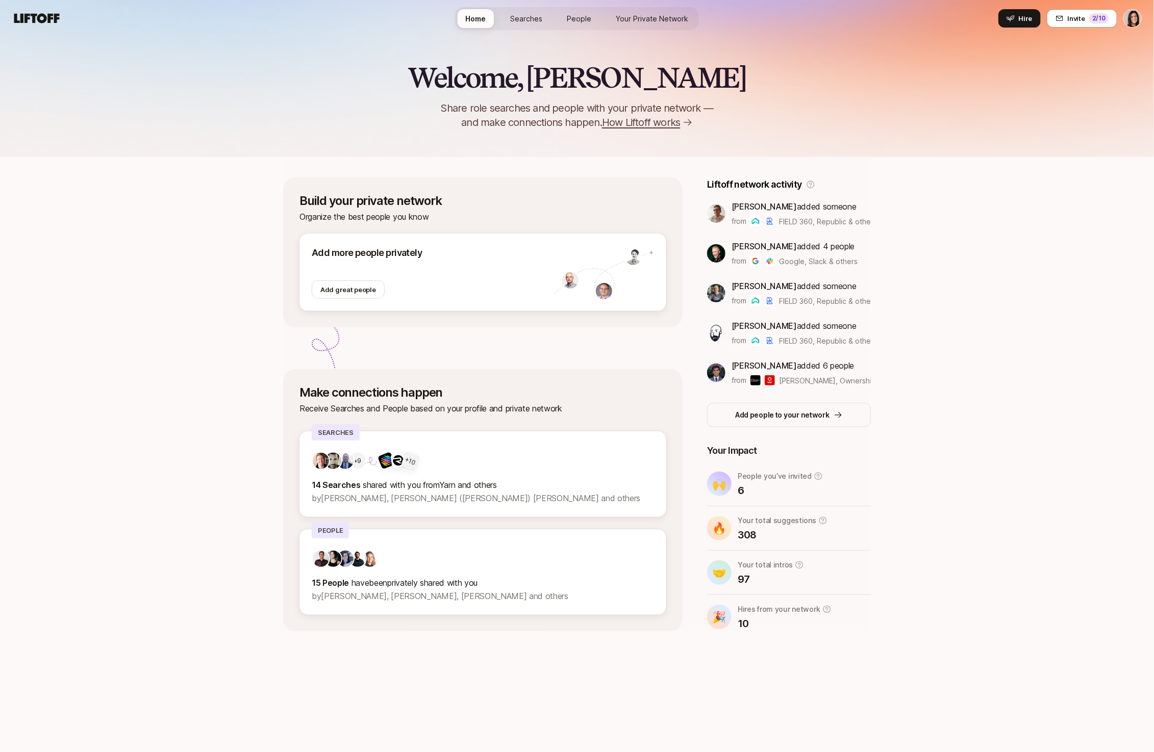
click at [540, 15] on span "Searches" at bounding box center [527, 18] width 32 height 11
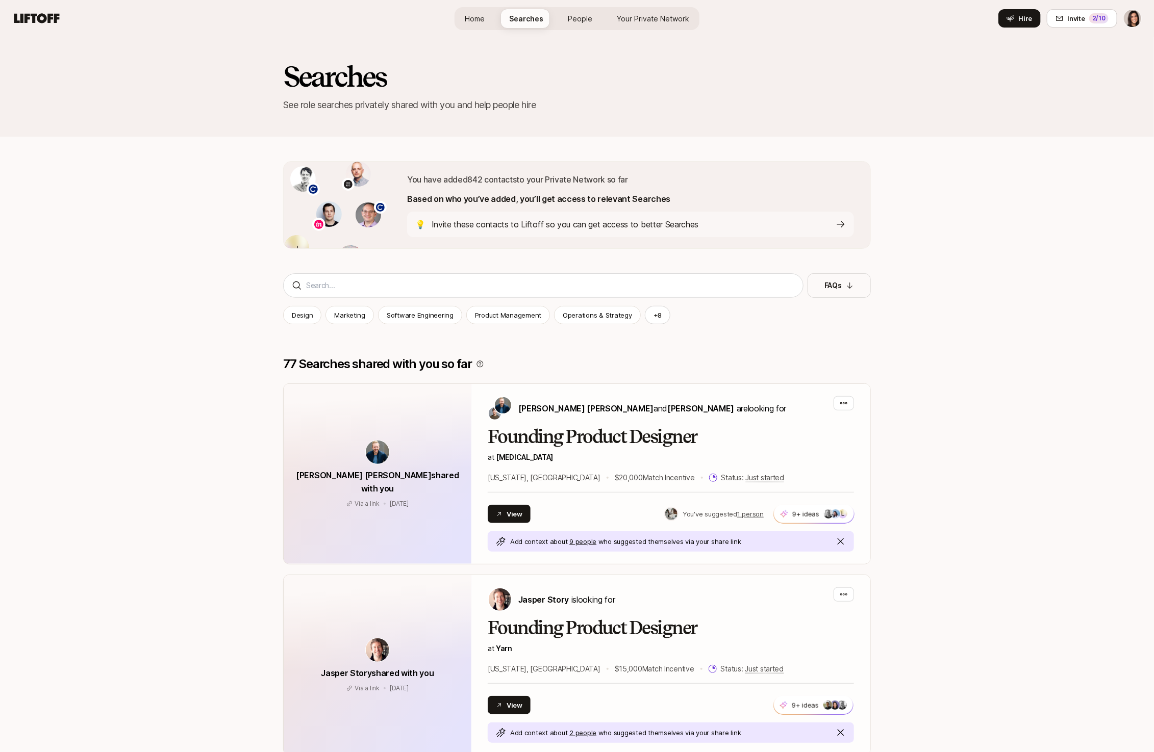
click at [476, 19] on span "Home" at bounding box center [475, 18] width 20 height 11
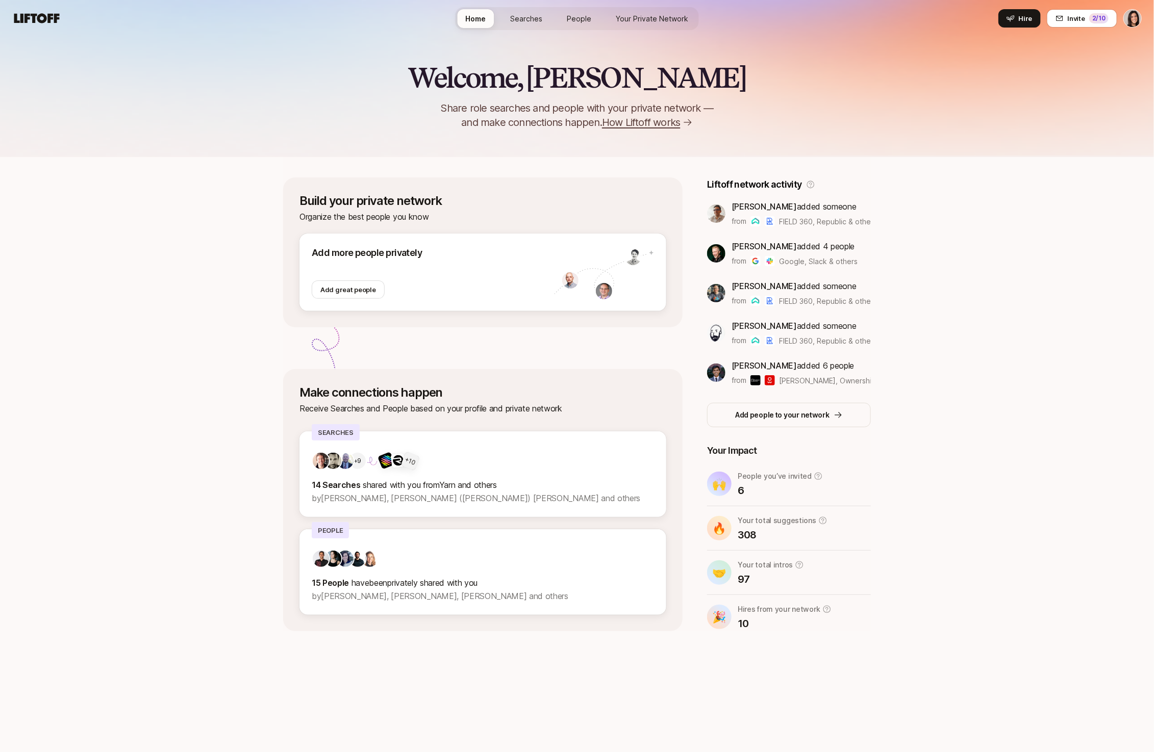
click at [675, 224] on div "Build your private network Organize the best people you know Add more people pr…" at bounding box center [577, 404] width 588 height 454
click at [363, 293] on div "Add great people" at bounding box center [348, 290] width 73 height 18
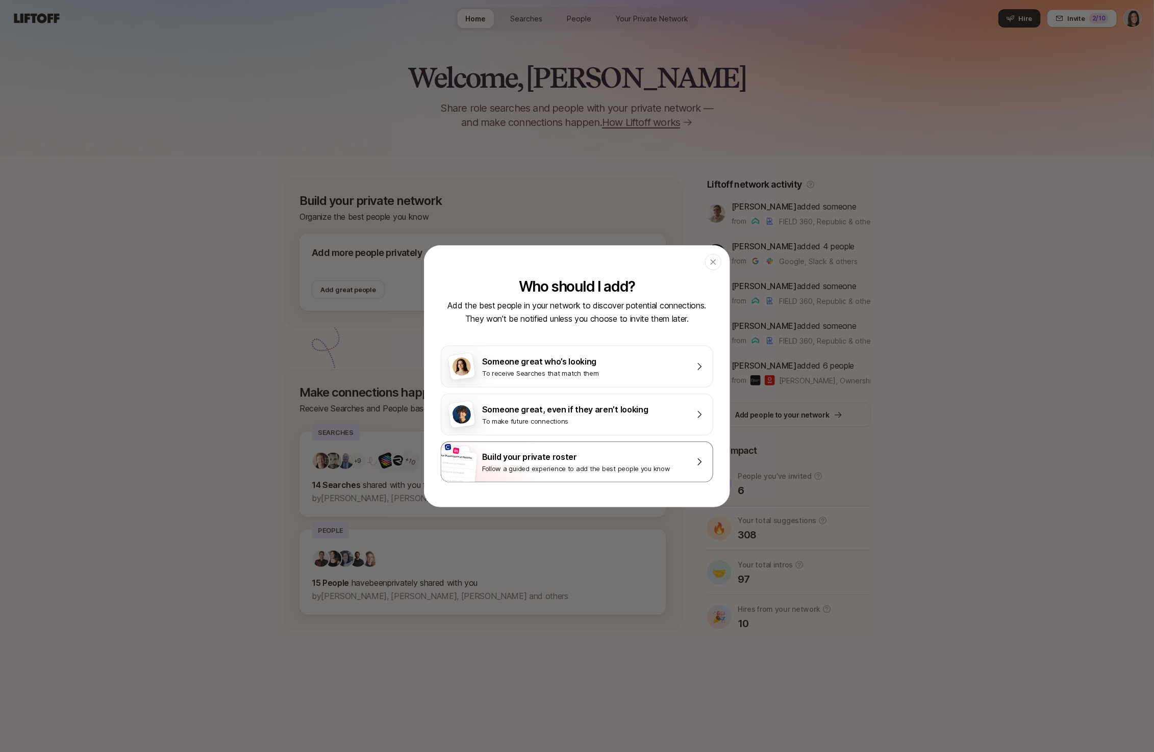
click at [547, 464] on div "Follow a guided experience to add the best people you know" at bounding box center [584, 469] width 204 height 10
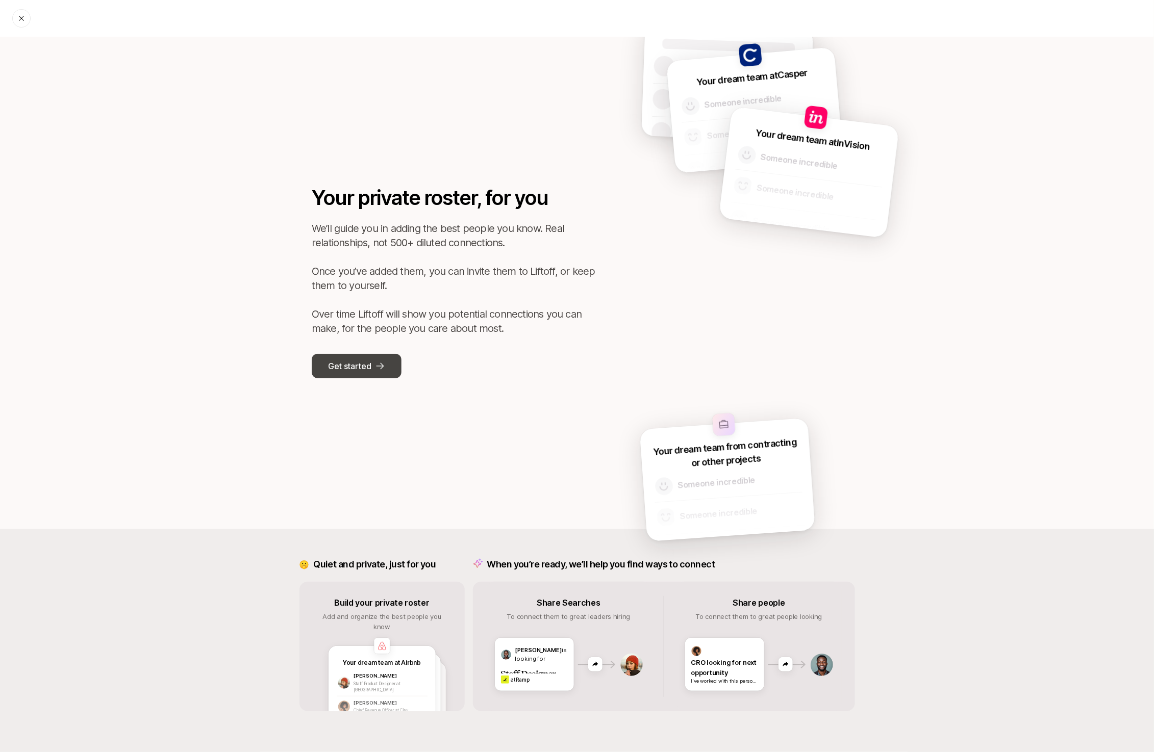
click at [350, 361] on p "Get started" at bounding box center [349, 366] width 43 height 13
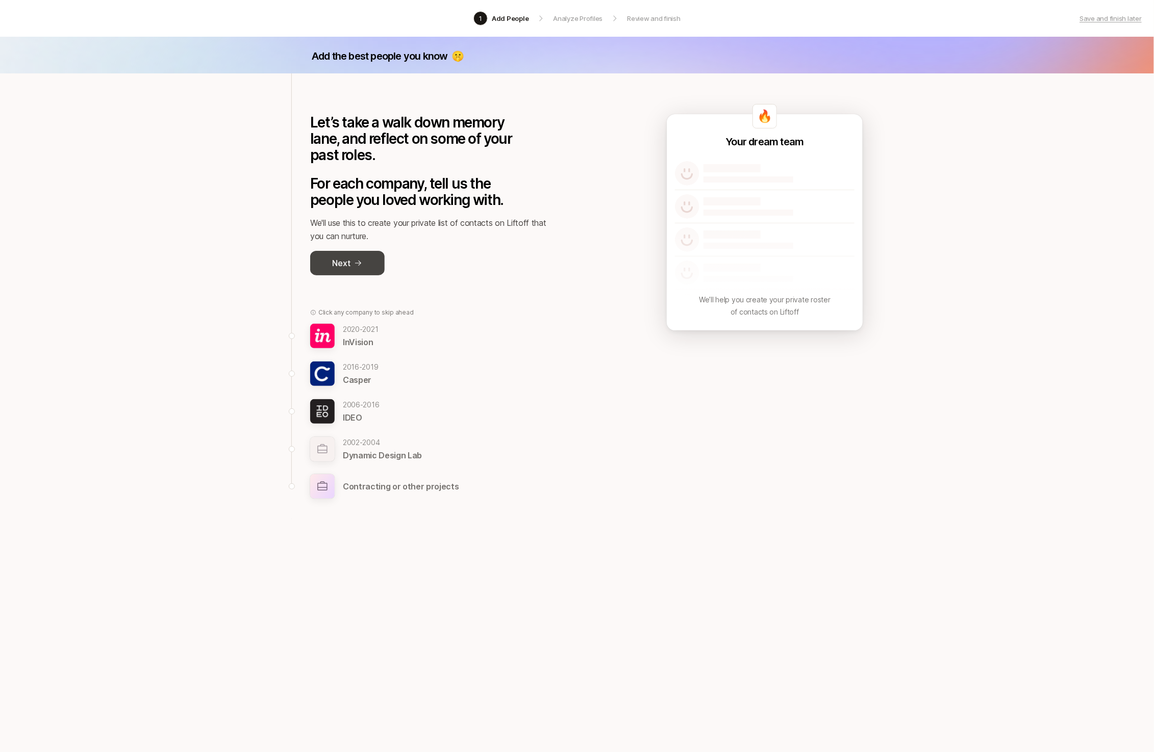
click at [356, 272] on button "Next" at bounding box center [347, 263] width 74 height 24
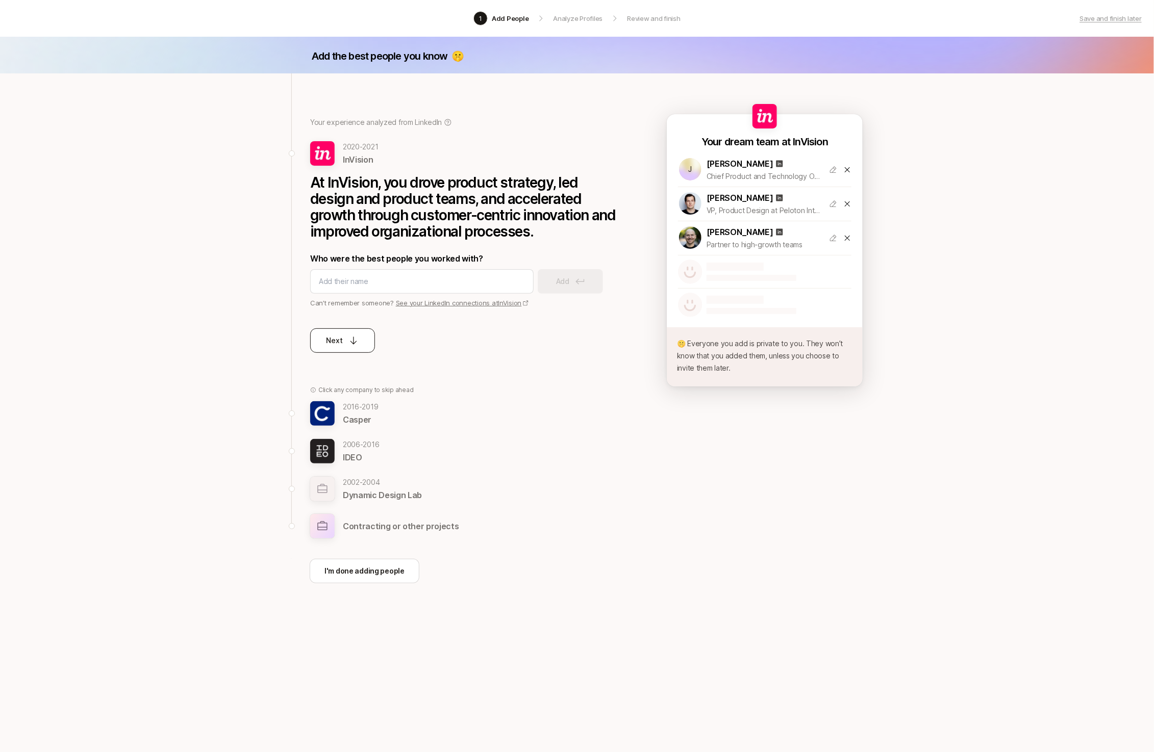
click at [342, 336] on p "Next" at bounding box center [334, 341] width 16 height 12
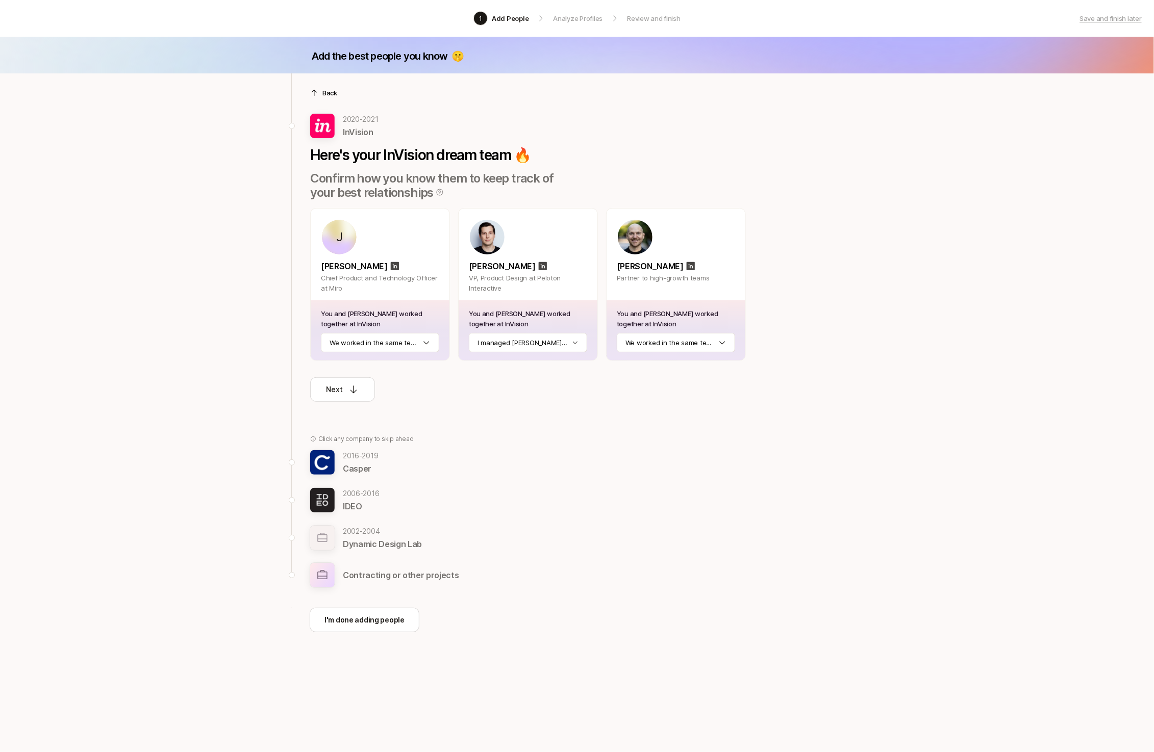
drag, startPoint x: 348, startPoint y: 397, endPoint x: 432, endPoint y: 357, distance: 93.1
click at [431, 357] on div "Here's your InVision dream team 🔥 Confirm how you know them to keep track of yo…" at bounding box center [528, 270] width 436 height 263
click at [322, 385] on button "Next" at bounding box center [342, 389] width 65 height 24
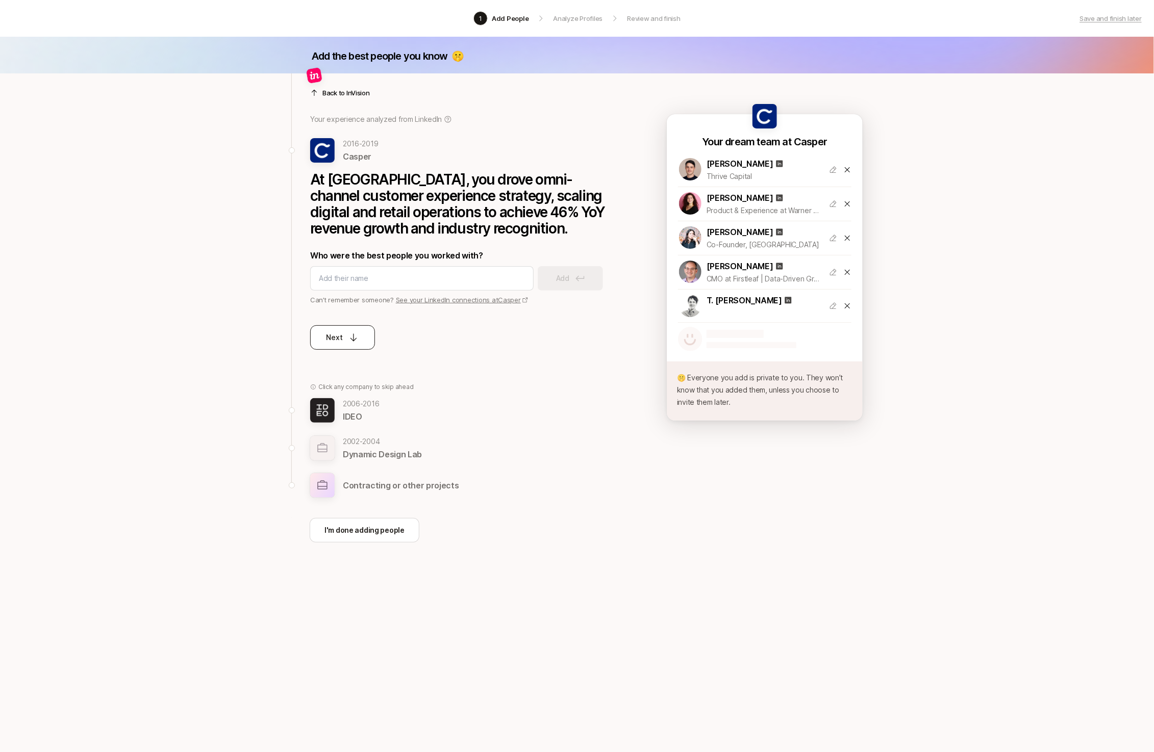
click at [354, 344] on button "Next" at bounding box center [342, 337] width 65 height 24
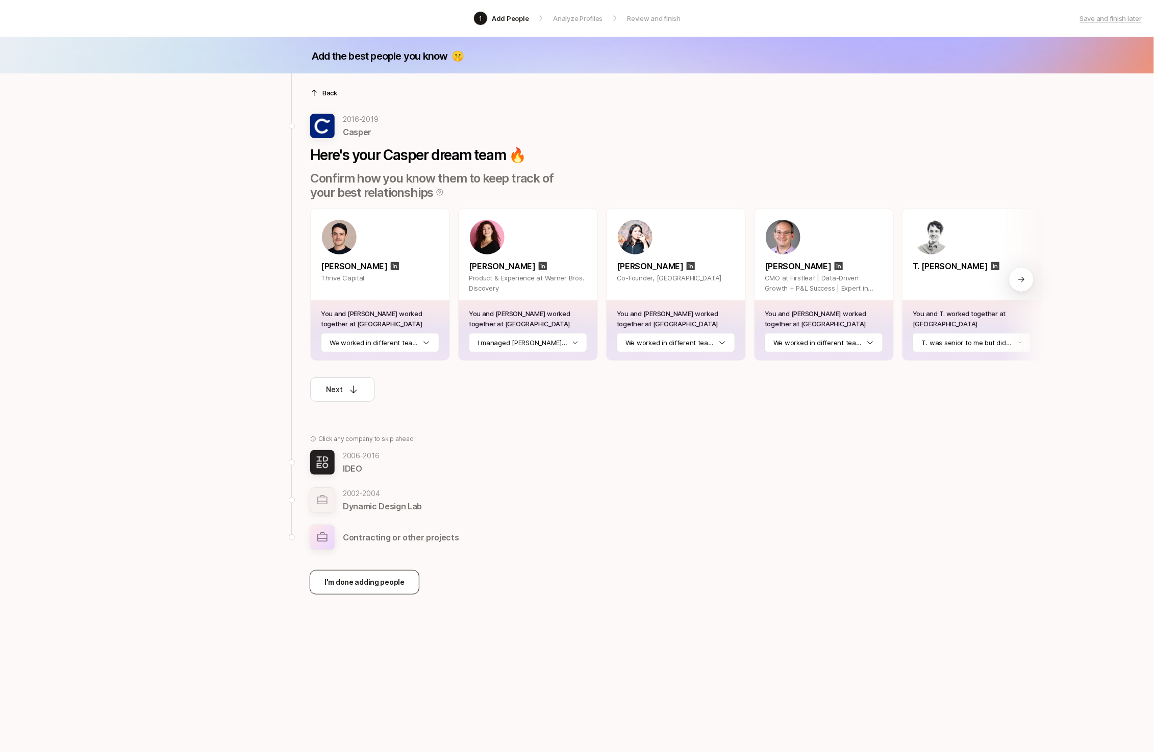
click at [347, 581] on p "I'm done adding people" at bounding box center [364, 582] width 80 height 12
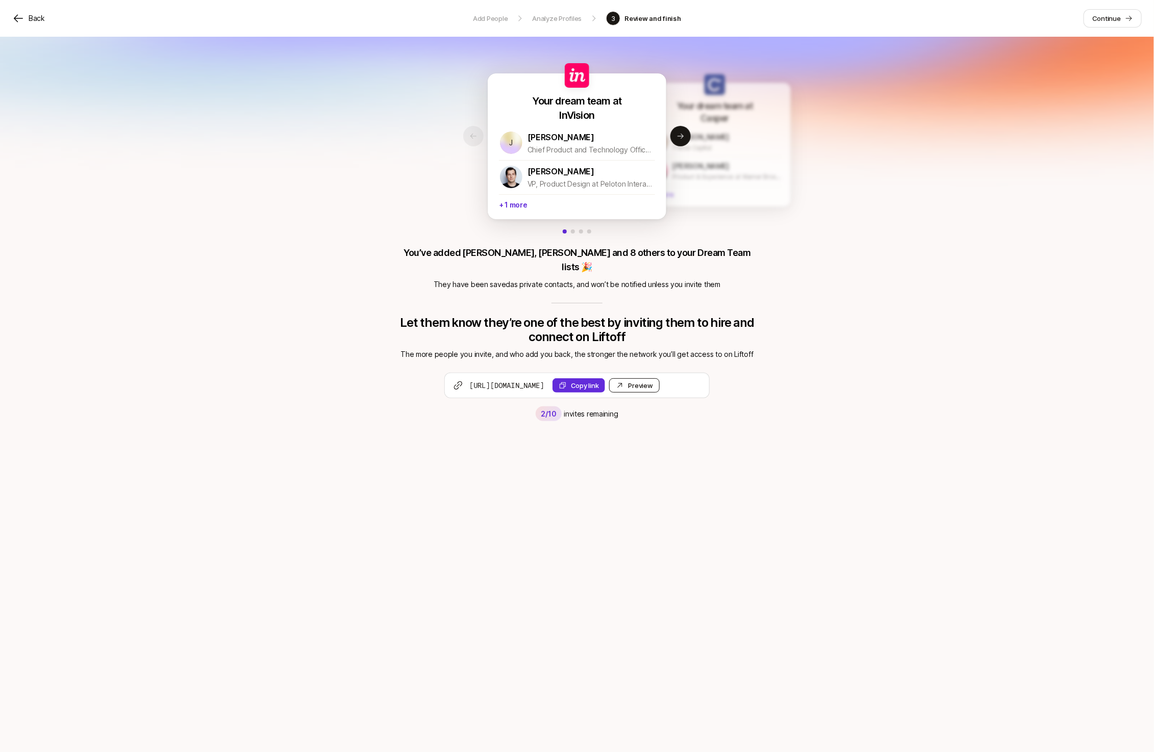
click at [653, 380] on div "Preview Invite" at bounding box center [640, 385] width 24 height 10
click at [1107, 26] on link "Continue" at bounding box center [1112, 18] width 58 height 18
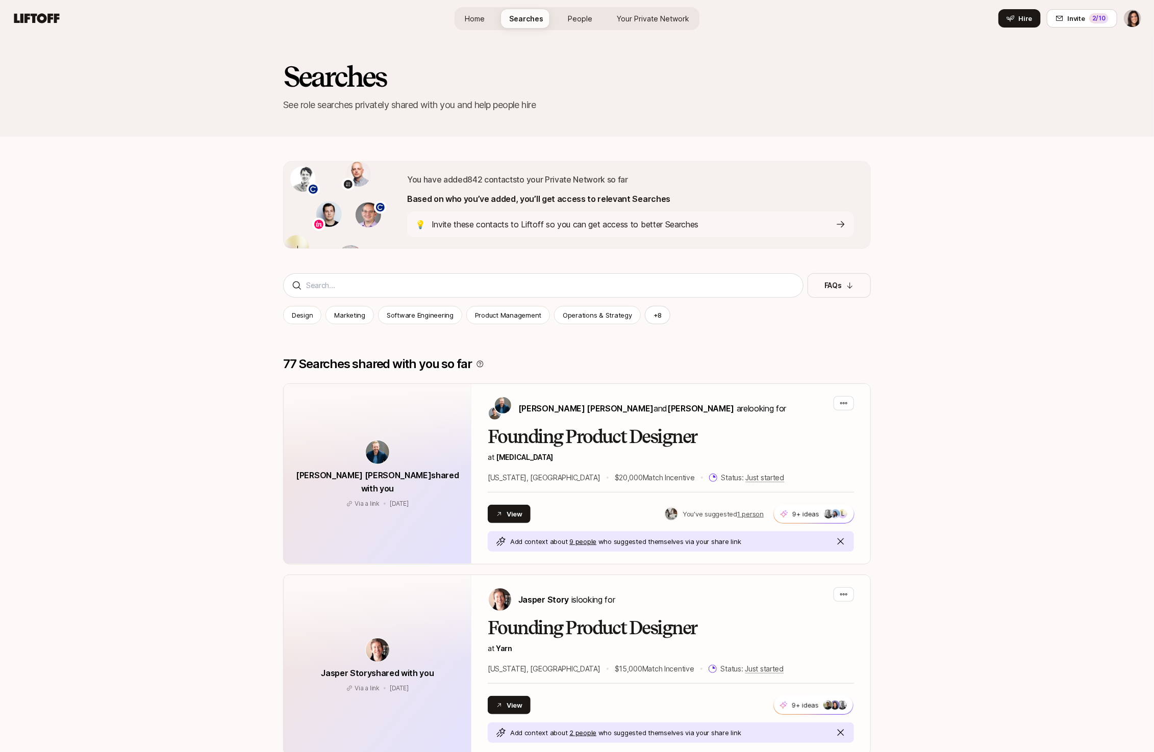
click at [642, 24] on link "Your Private Network" at bounding box center [652, 18] width 89 height 19
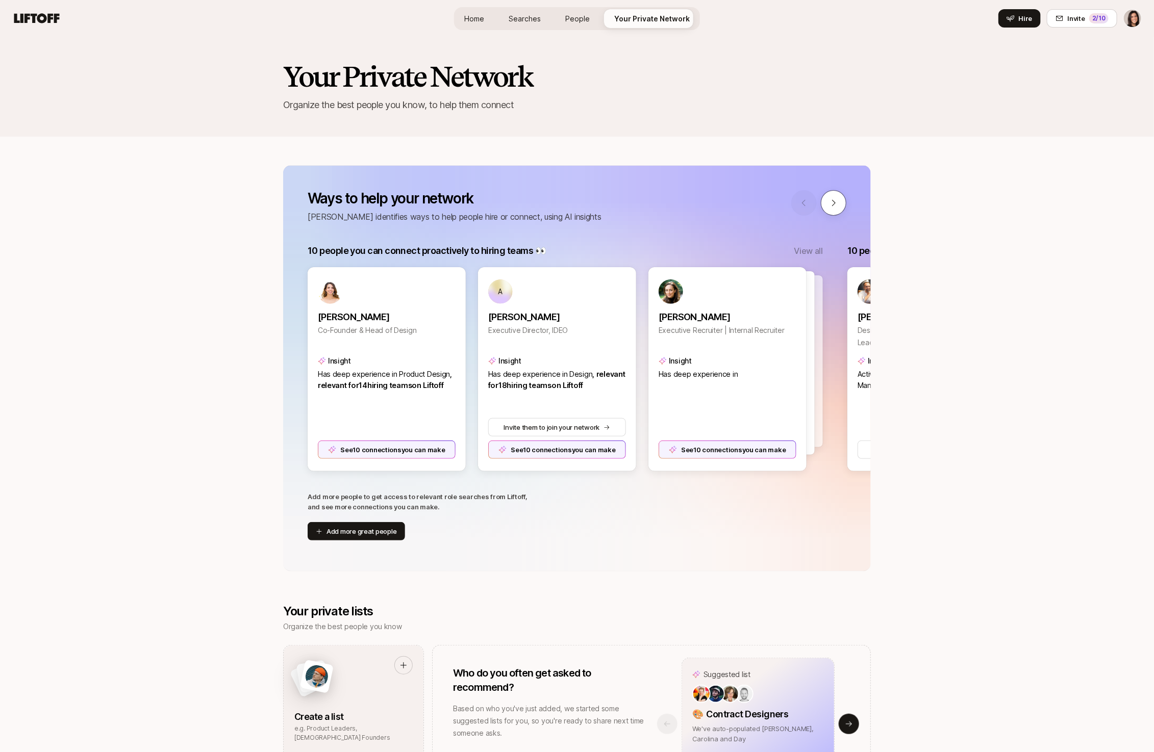
click at [827, 212] on button at bounding box center [834, 203] width 26 height 26
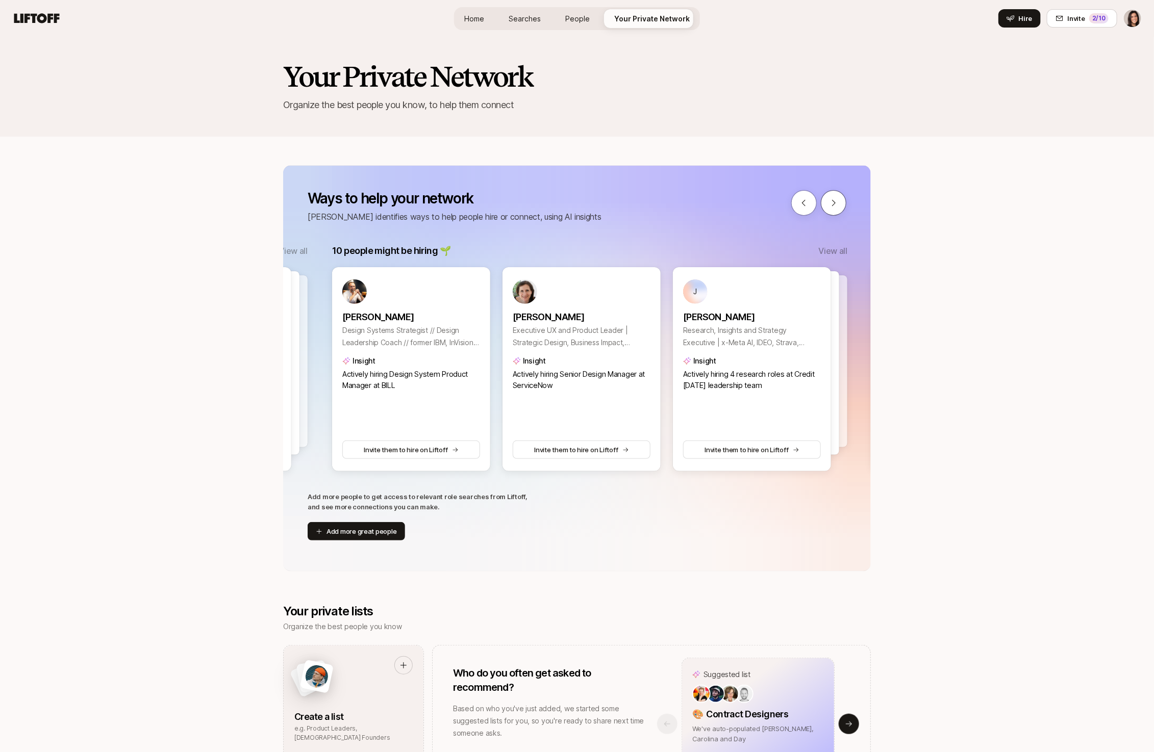
scroll to position [0, 540]
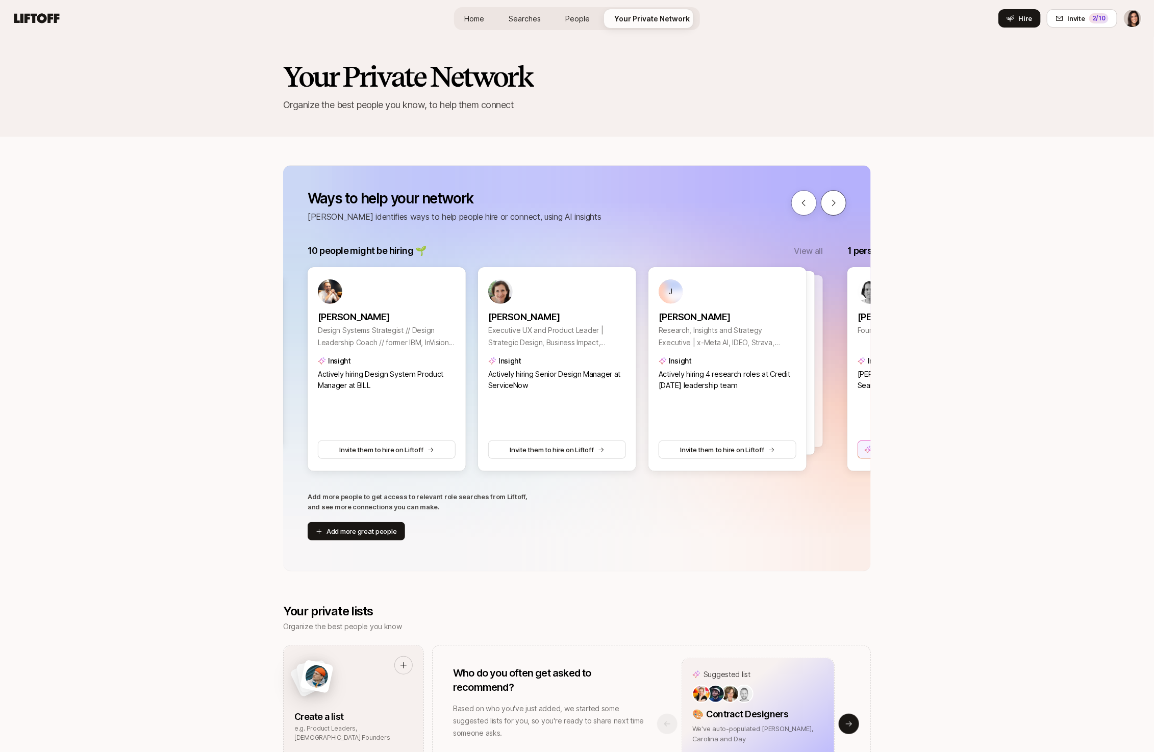
click at [831, 212] on button at bounding box center [834, 203] width 26 height 26
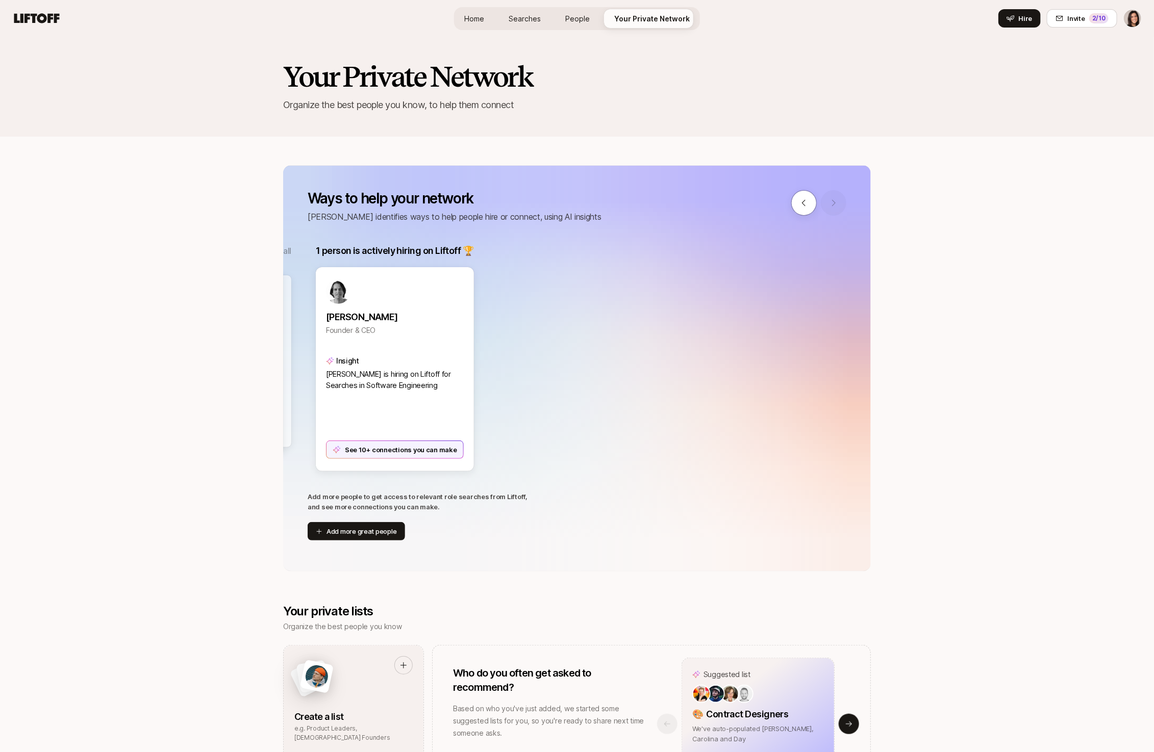
scroll to position [0, 1079]
click at [436, 451] on div "See 10+ connections you can make" at bounding box center [387, 450] width 139 height 18
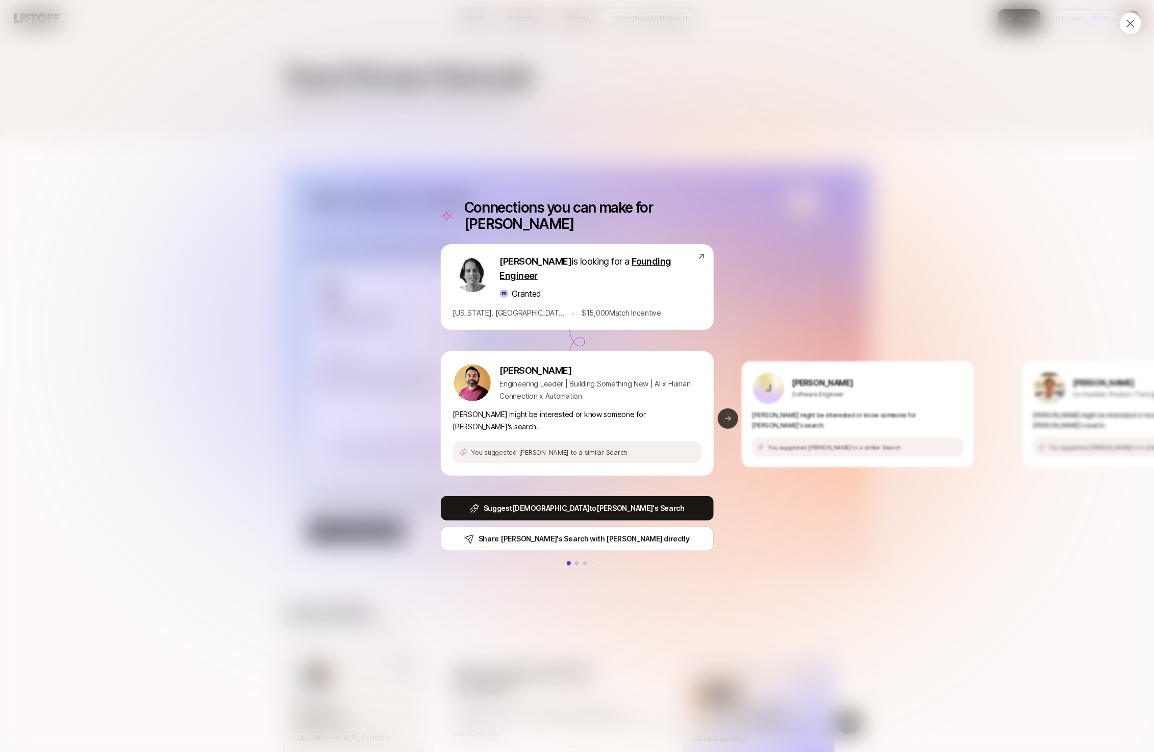
click at [733, 418] on button "Next slide" at bounding box center [728, 419] width 20 height 20
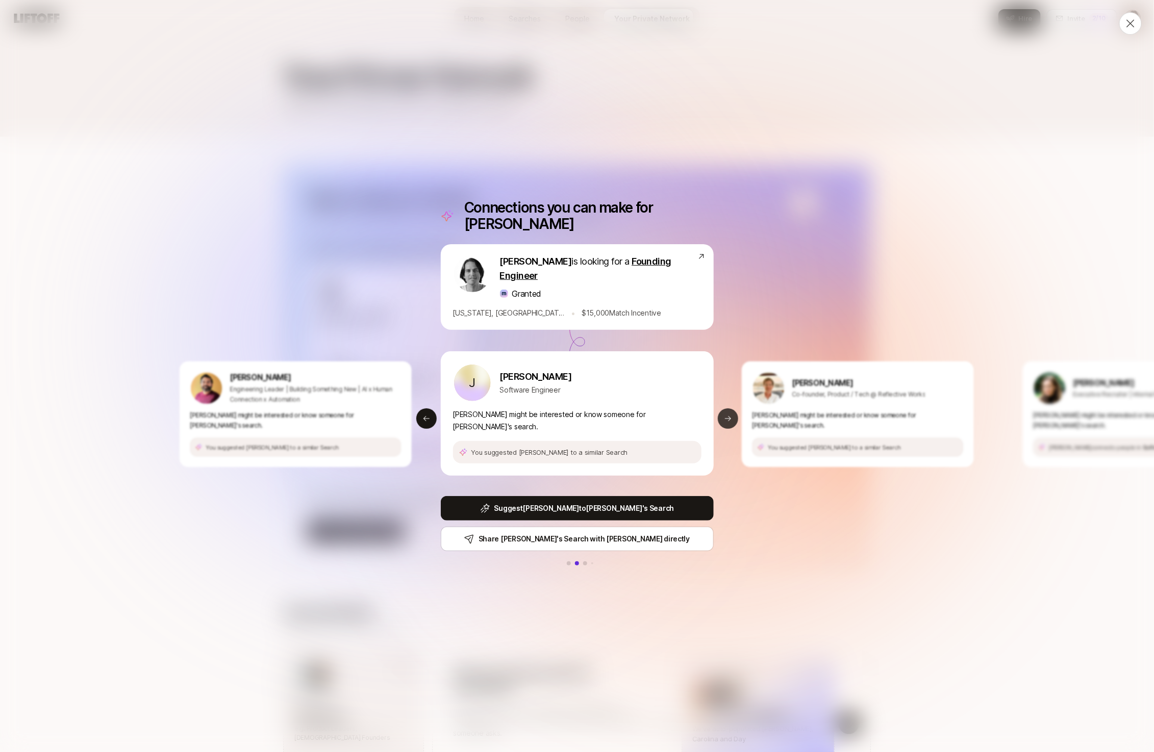
click at [733, 418] on button "Next slide" at bounding box center [728, 419] width 20 height 20
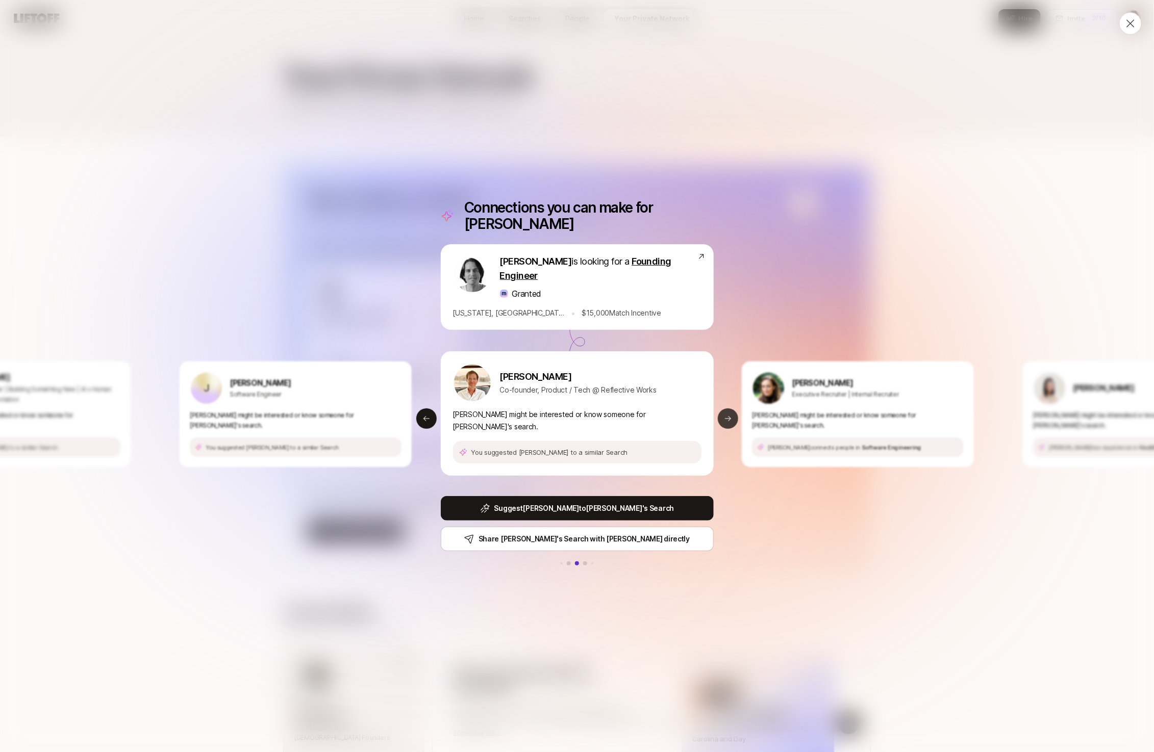
click at [733, 418] on button "Next slide" at bounding box center [728, 419] width 20 height 20
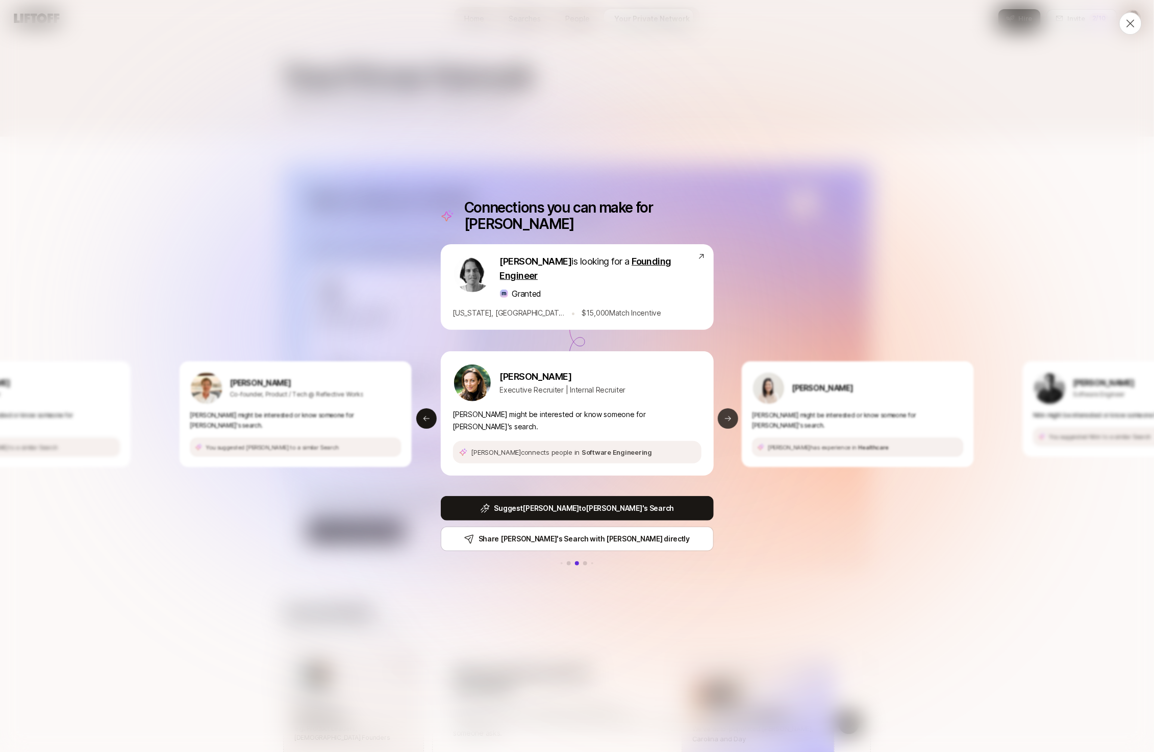
click at [730, 415] on icon at bounding box center [728, 419] width 8 height 8
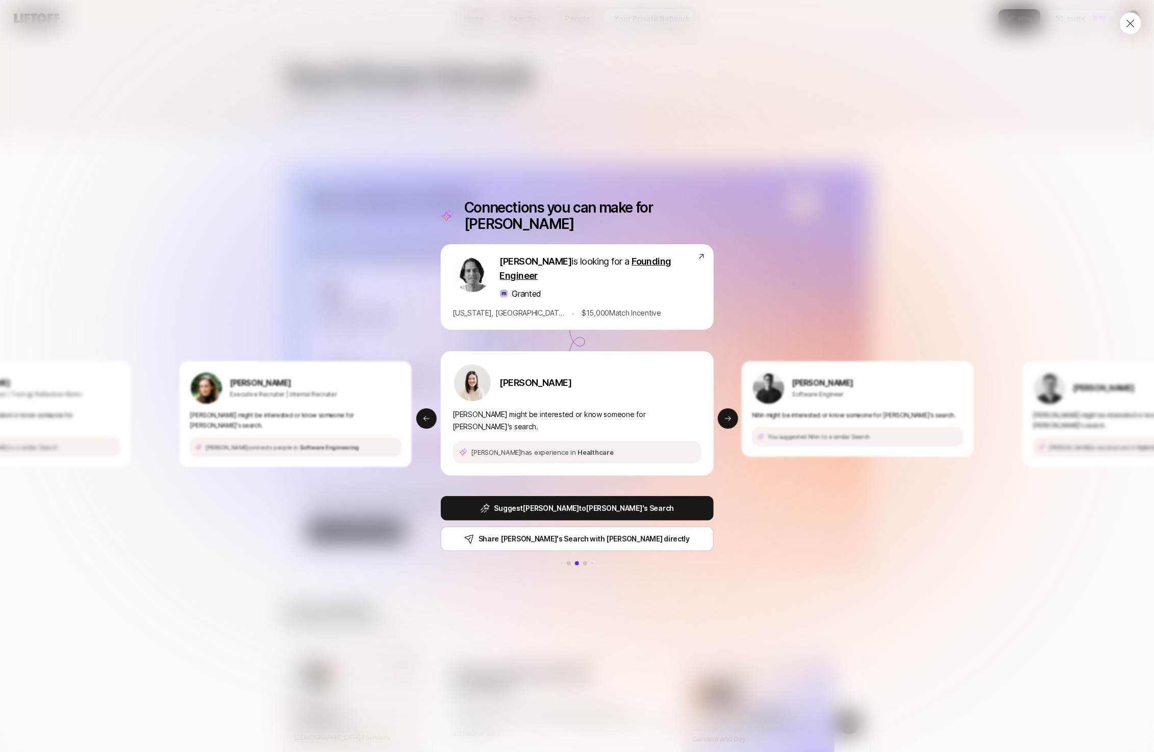
click at [1131, 30] on div at bounding box center [1130, 23] width 22 height 22
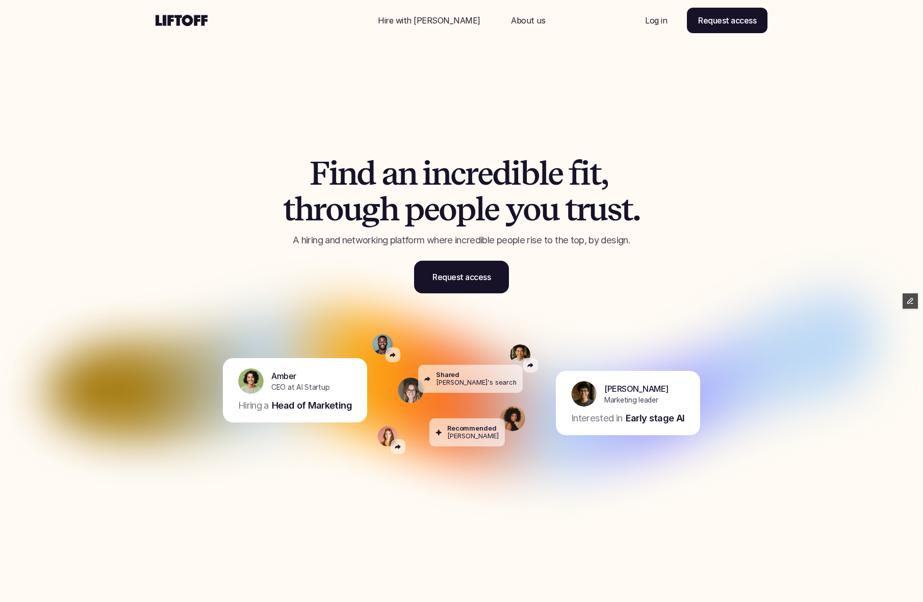
click at [428, 22] on p "Hire with Liftoff" at bounding box center [429, 20] width 103 height 12
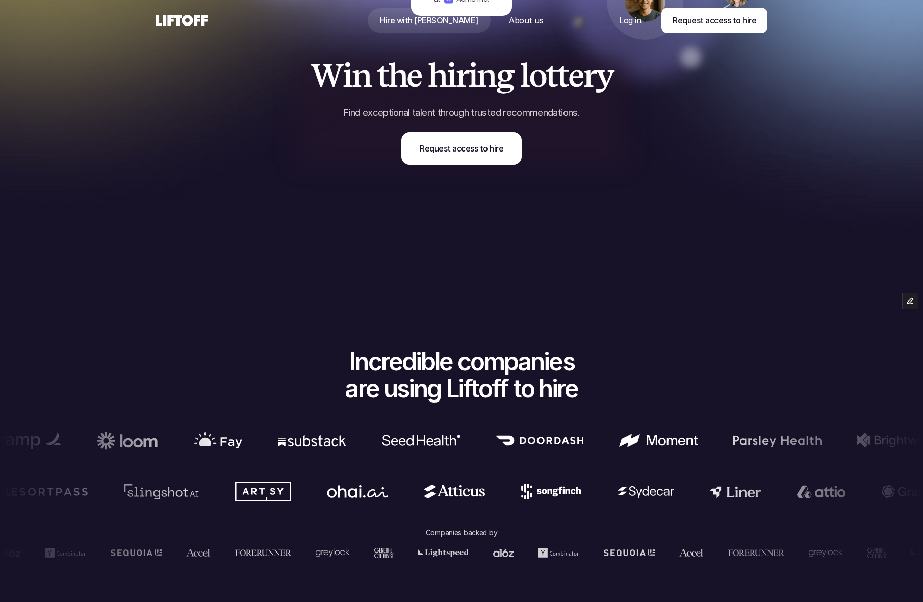
scroll to position [428, 0]
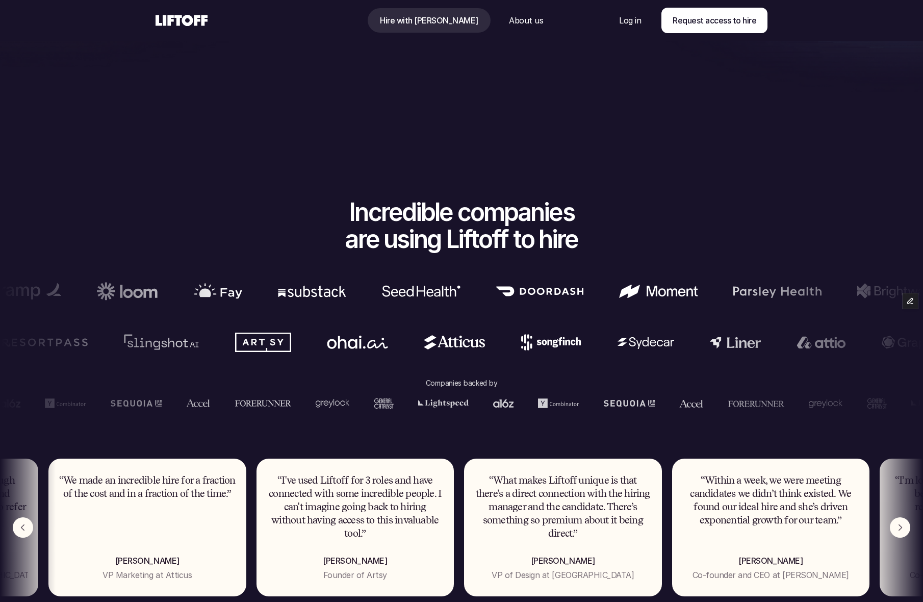
click at [195, 24] on use at bounding box center [182, 20] width 52 height 11
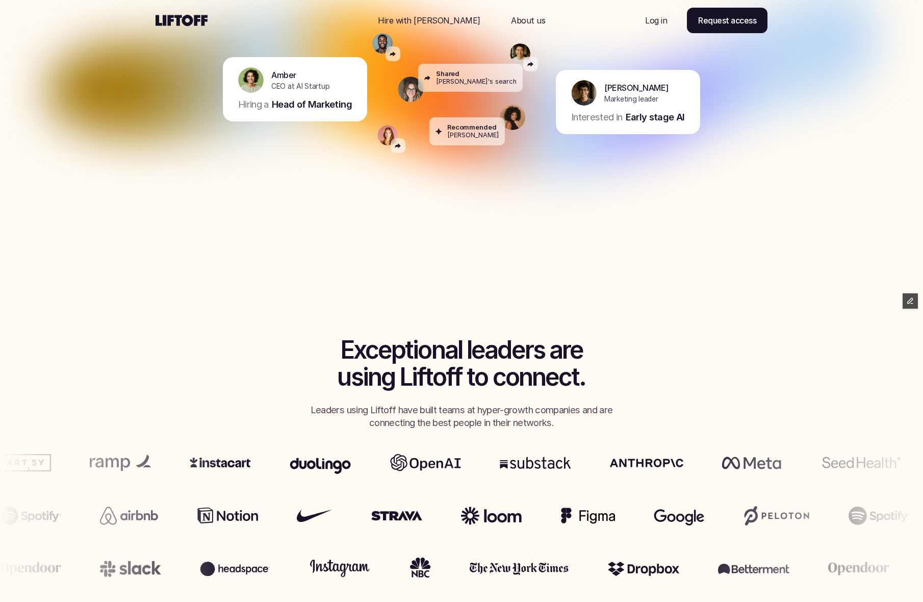
scroll to position [386, 0]
